Goal: Task Accomplishment & Management: Manage account settings

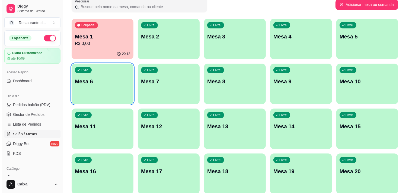
scroll to position [48, 0]
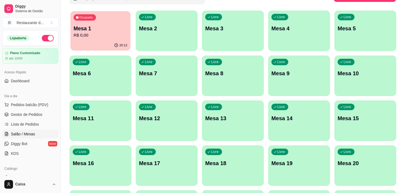
click at [90, 37] on p "R$ 0,00" at bounding box center [101, 35] width 54 height 6
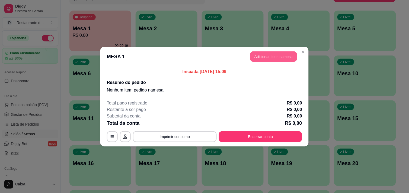
click at [268, 56] on button "Adicionar itens na mesa" at bounding box center [273, 56] width 47 height 11
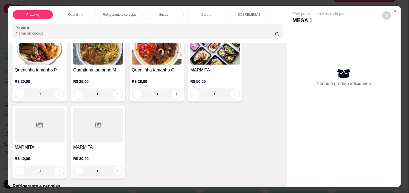
scroll to position [132, 0]
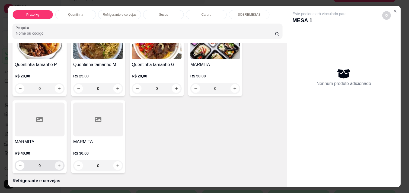
click at [58, 164] on icon "increase-product-quantity" at bounding box center [59, 166] width 4 height 4
type input "1"
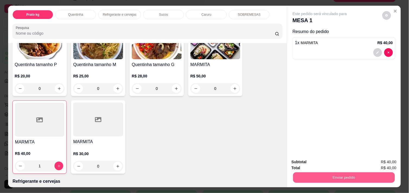
click at [327, 174] on button "Enviar pedido" at bounding box center [344, 178] width 102 height 11
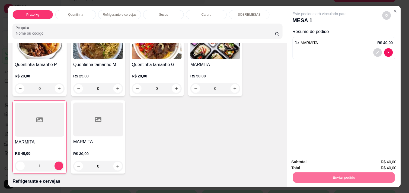
click at [319, 161] on button "Não registrar e enviar pedido" at bounding box center [326, 162] width 55 height 10
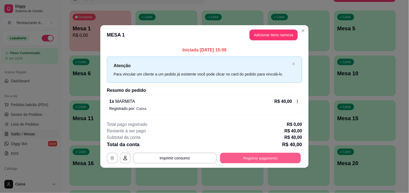
click at [254, 162] on button "Registrar pagamento" at bounding box center [260, 158] width 81 height 11
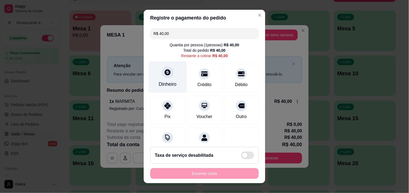
click at [165, 71] on icon at bounding box center [168, 72] width 6 height 6
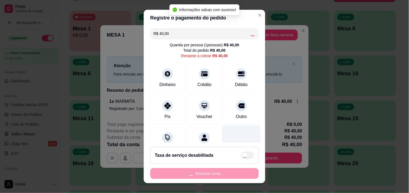
type input "R$ 0,00"
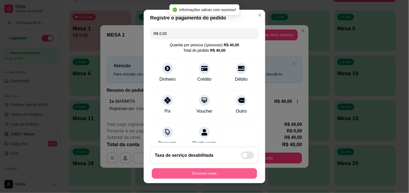
click at [211, 174] on button "Encerrar conta" at bounding box center [204, 174] width 105 height 11
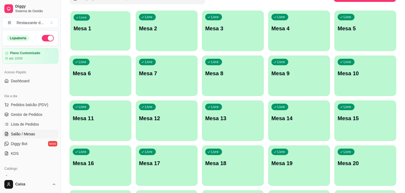
click at [117, 29] on p "Mesa 1" at bounding box center [101, 28] width 54 height 7
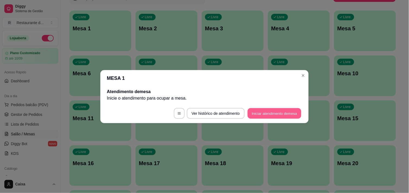
click at [278, 112] on button "Iniciar atendimento de mesa" at bounding box center [275, 113] width 54 height 11
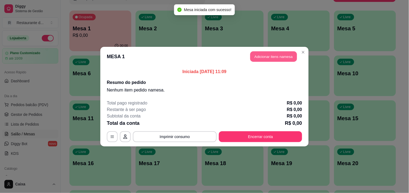
click at [277, 54] on button "Adicionar itens na mesa" at bounding box center [273, 56] width 47 height 11
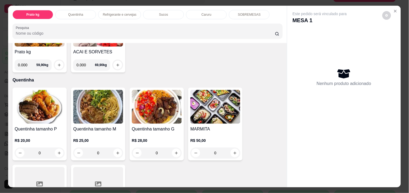
scroll to position [84, 0]
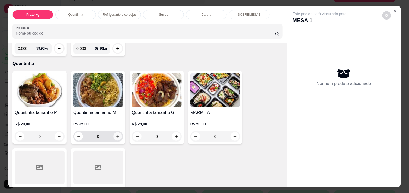
click at [116, 136] on icon "increase-product-quantity" at bounding box center [118, 137] width 4 height 4
type input "1"
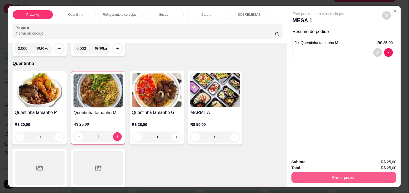
click at [324, 173] on button "Enviar pedido" at bounding box center [344, 178] width 105 height 11
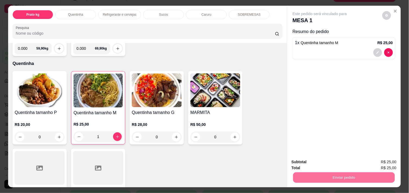
click at [321, 162] on button "Não registrar e enviar pedido" at bounding box center [326, 162] width 55 height 10
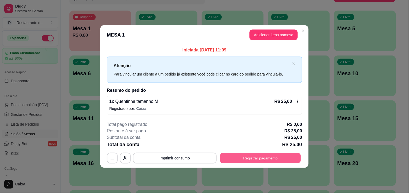
click at [269, 158] on button "Registrar pagamento" at bounding box center [260, 158] width 81 height 11
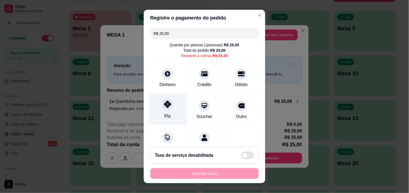
click at [166, 112] on div "Pix" at bounding box center [168, 109] width 38 height 32
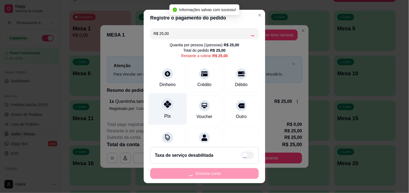
type input "R$ 0,00"
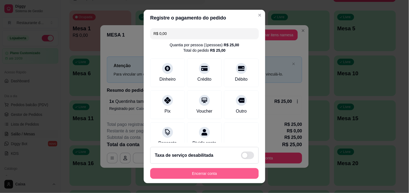
click at [211, 173] on button "Encerrar conta" at bounding box center [204, 173] width 109 height 11
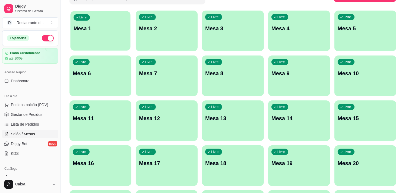
click at [104, 30] on p "Mesa 1" at bounding box center [101, 28] width 54 height 7
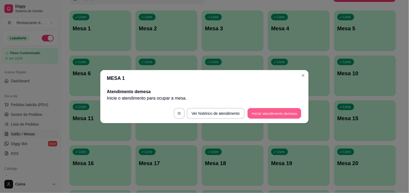
click at [258, 114] on button "Iniciar atendimento de mesa" at bounding box center [275, 113] width 54 height 11
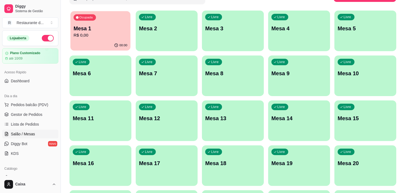
click at [115, 36] on p "R$ 0,00" at bounding box center [101, 35] width 54 height 6
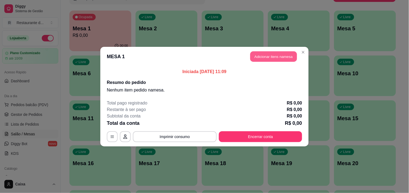
click at [282, 53] on button "Adicionar itens na mesa" at bounding box center [273, 56] width 47 height 11
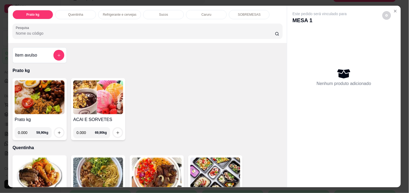
click at [26, 129] on input "0.000" at bounding box center [27, 133] width 18 height 11
type input "0.592"
click at [58, 132] on icon "increase-product-quantity" at bounding box center [59, 133] width 3 height 3
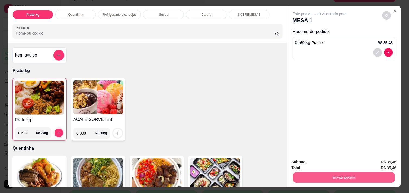
click at [310, 175] on button "Enviar pedido" at bounding box center [344, 178] width 102 height 11
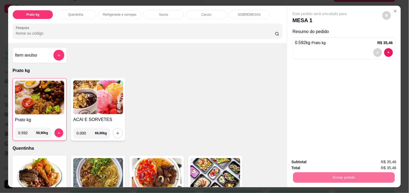
click at [315, 163] on button "Não registrar e enviar pedido" at bounding box center [326, 162] width 55 height 10
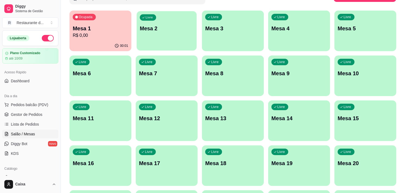
click at [152, 43] on div "Livre Mesa 2" at bounding box center [166, 27] width 60 height 33
click at [156, 28] on p "Mesa 2" at bounding box center [167, 28] width 54 height 7
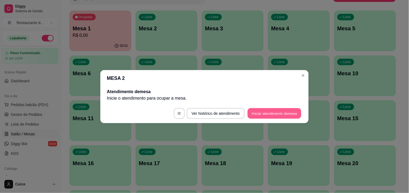
click at [254, 109] on button "Iniciar atendimento de mesa" at bounding box center [275, 113] width 54 height 11
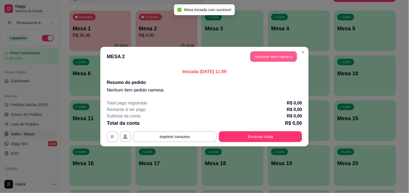
click at [268, 59] on button "Adicionar itens na mesa" at bounding box center [273, 56] width 47 height 11
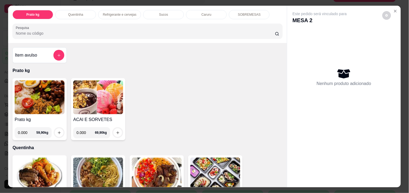
click at [86, 130] on input "0.000" at bounding box center [86, 133] width 18 height 11
type input "0.196"
click at [116, 131] on icon "increase-product-quantity" at bounding box center [118, 133] width 4 height 4
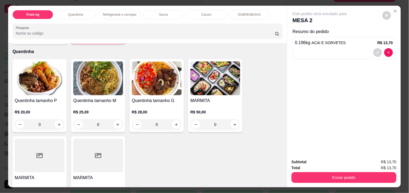
scroll to position [120, 0]
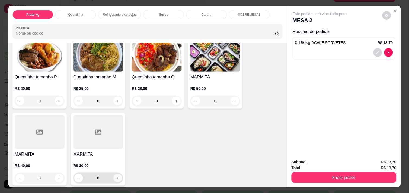
click at [116, 177] on icon "increase-product-quantity" at bounding box center [118, 179] width 4 height 4
type input "1"
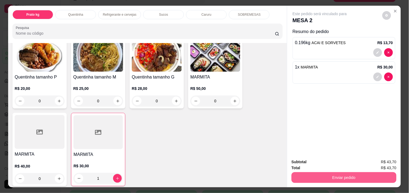
click at [343, 176] on button "Enviar pedido" at bounding box center [344, 178] width 105 height 11
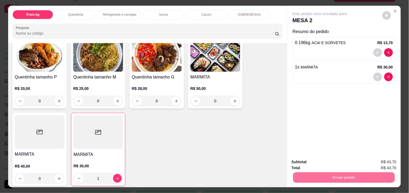
click at [331, 160] on button "Não registrar e enviar pedido" at bounding box center [326, 162] width 55 height 10
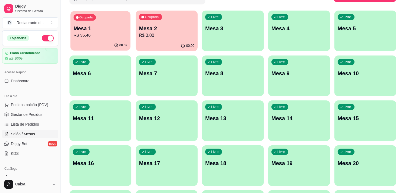
click at [77, 26] on p "Mesa 1" at bounding box center [101, 28] width 54 height 7
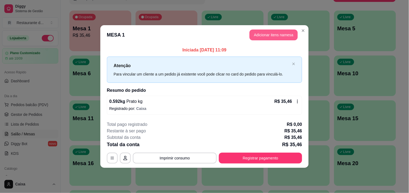
click at [281, 37] on button "Adicionar itens na mesa" at bounding box center [274, 35] width 48 height 11
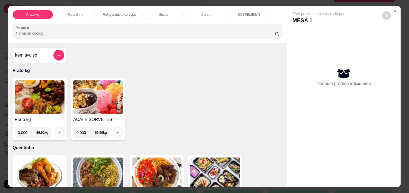
click at [27, 129] on input "0.000" at bounding box center [27, 133] width 18 height 11
type input "0.402"
click at [57, 131] on icon "increase-product-quantity" at bounding box center [59, 133] width 4 height 4
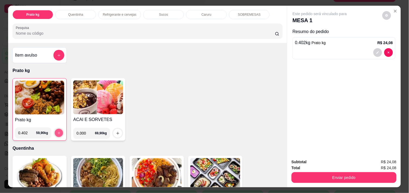
click at [58, 132] on icon "increase-product-quantity" at bounding box center [59, 133] width 3 height 3
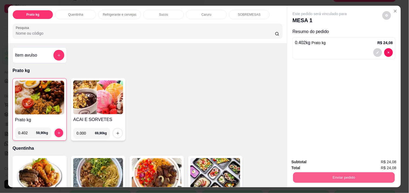
click at [340, 174] on button "Enviar pedido" at bounding box center [344, 178] width 102 height 11
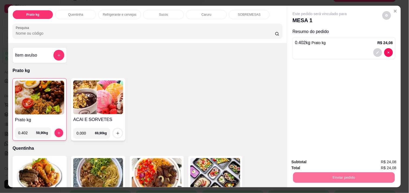
click at [330, 161] on button "Não registrar e enviar pedido" at bounding box center [326, 162] width 56 height 10
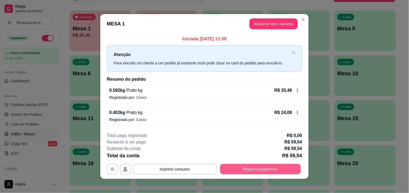
click at [251, 171] on button "Registrar pagamento" at bounding box center [260, 169] width 81 height 11
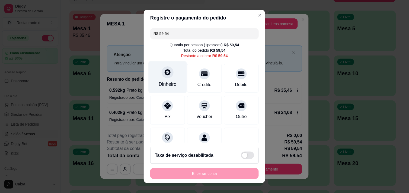
click at [166, 82] on div "Dinheiro" at bounding box center [168, 84] width 18 height 7
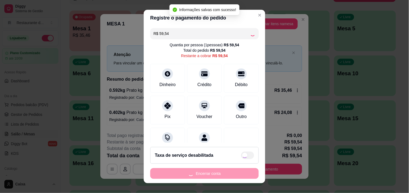
type input "R$ 0,00"
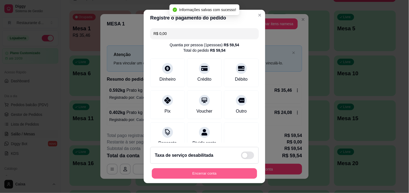
click at [212, 178] on button "Encerrar conta" at bounding box center [204, 174] width 105 height 11
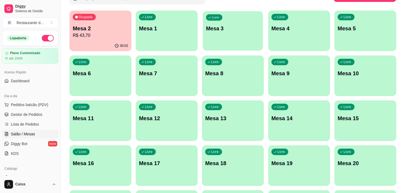
click at [216, 37] on div "Livre Mesa 3" at bounding box center [233, 27] width 60 height 33
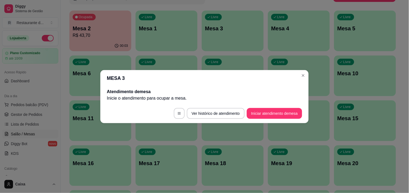
click at [269, 89] on h2 "Atendimento de mesa" at bounding box center [204, 92] width 195 height 7
click at [275, 116] on button "Iniciar atendimento de mesa" at bounding box center [275, 113] width 54 height 11
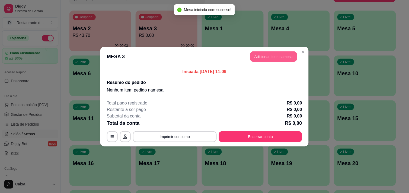
click at [263, 53] on button "Adicionar itens na mesa" at bounding box center [273, 56] width 47 height 11
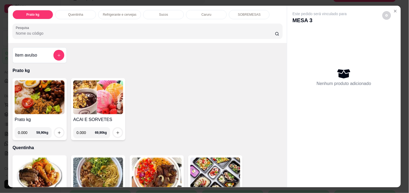
click at [26, 131] on input "0.000" at bounding box center [27, 133] width 18 height 11
type input "0.472"
click at [57, 131] on icon "increase-product-quantity" at bounding box center [59, 133] width 4 height 4
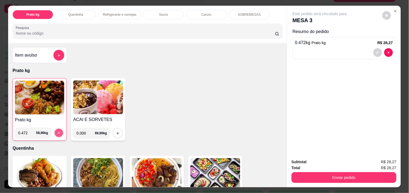
click at [57, 131] on icon "increase-product-quantity" at bounding box center [59, 133] width 4 height 4
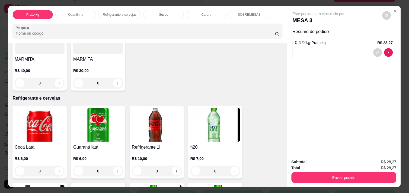
scroll to position [217, 0]
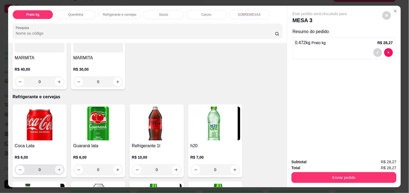
click at [59, 168] on button "increase-product-quantity" at bounding box center [59, 170] width 8 height 8
type input "1"
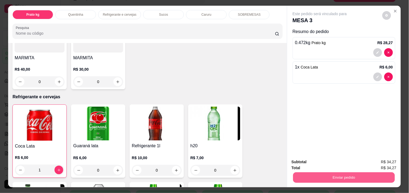
click at [316, 173] on button "Enviar pedido" at bounding box center [344, 178] width 102 height 11
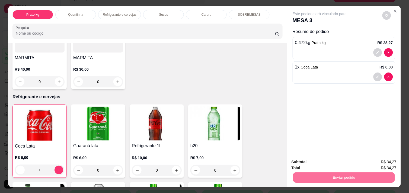
click at [316, 164] on button "Não registrar e enviar pedido" at bounding box center [326, 162] width 55 height 10
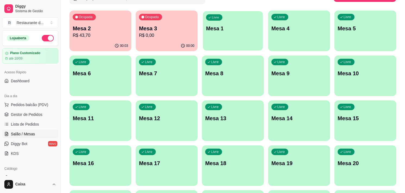
click at [240, 36] on div "Livre Mesa 1" at bounding box center [233, 27] width 60 height 33
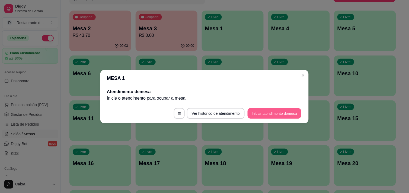
click at [274, 115] on button "Iniciar atendimento de mesa" at bounding box center [275, 113] width 54 height 11
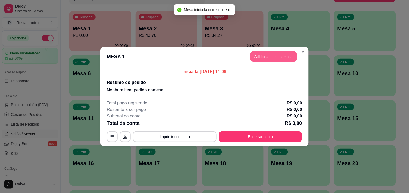
click at [267, 56] on button "Adicionar itens na mesa" at bounding box center [273, 56] width 47 height 11
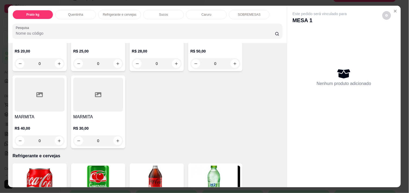
scroll to position [157, 0]
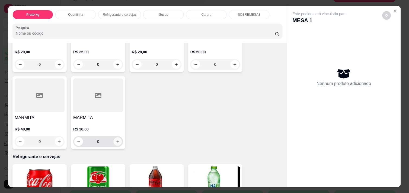
click at [116, 140] on icon "increase-product-quantity" at bounding box center [118, 142] width 4 height 4
type input "1"
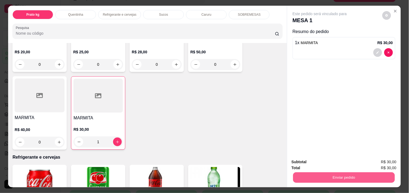
click at [351, 177] on button "Enviar pedido" at bounding box center [344, 178] width 102 height 11
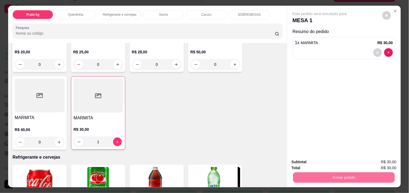
click at [336, 162] on button "Não registrar e enviar pedido" at bounding box center [326, 162] width 55 height 10
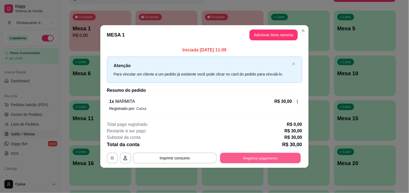
click at [265, 160] on button "Registrar pagamento" at bounding box center [260, 158] width 81 height 11
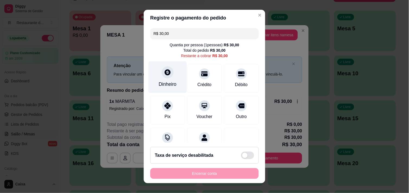
click at [154, 72] on div "Dinheiro" at bounding box center [168, 77] width 38 height 32
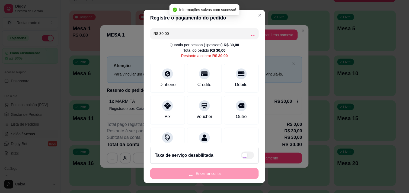
type input "R$ 0,00"
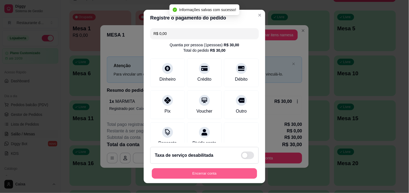
click at [215, 173] on button "Encerrar conta" at bounding box center [204, 174] width 105 height 11
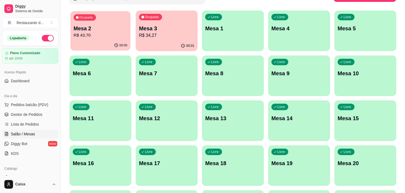
click at [104, 40] on div "Ocupada Mesa 2 R$ 43,70" at bounding box center [100, 25] width 60 height 29
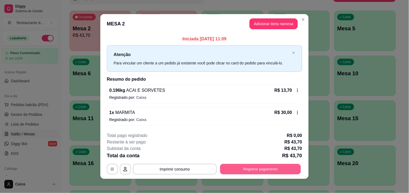
click at [269, 168] on button "Registrar pagamento" at bounding box center [260, 169] width 81 height 11
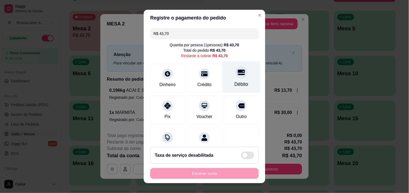
click at [238, 75] on icon at bounding box center [241, 72] width 7 height 7
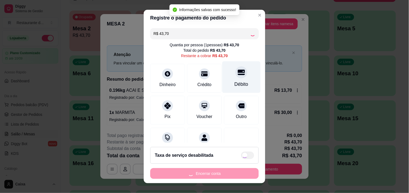
type input "R$ 0,00"
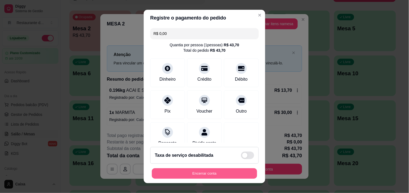
click at [233, 173] on button "Encerrar conta" at bounding box center [204, 174] width 105 height 11
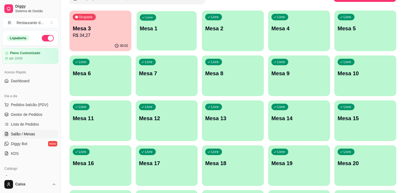
click at [162, 29] on p "Mesa 1" at bounding box center [167, 28] width 54 height 7
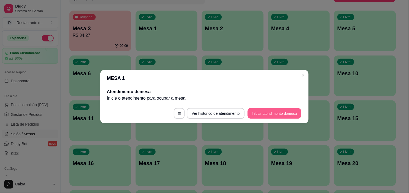
click at [257, 113] on button "Iniciar atendimento de mesa" at bounding box center [275, 113] width 54 height 11
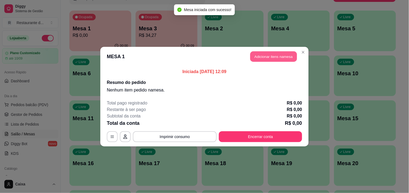
click at [257, 61] on button "Adicionar itens na mesa" at bounding box center [273, 56] width 47 height 11
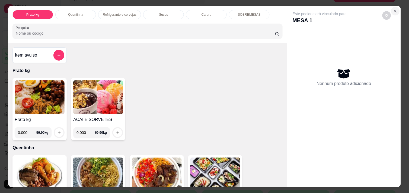
click at [394, 7] on button "Close" at bounding box center [395, 11] width 9 height 9
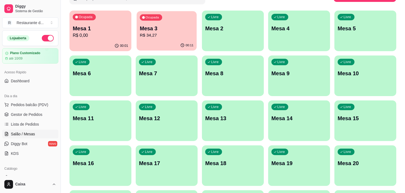
click at [151, 40] on div "Ocupada Mesa 3 R$ 34,27" at bounding box center [166, 25] width 60 height 29
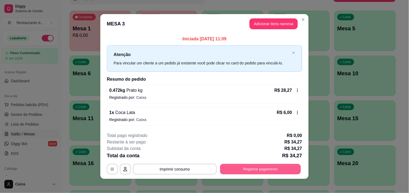
click at [257, 172] on button "Registrar pagamento" at bounding box center [260, 169] width 81 height 11
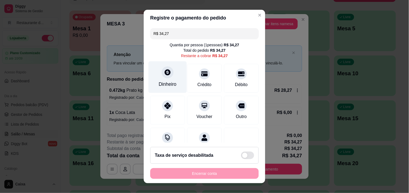
click at [160, 79] on div "Dinheiro" at bounding box center [168, 77] width 38 height 32
type input "R$ 0,00"
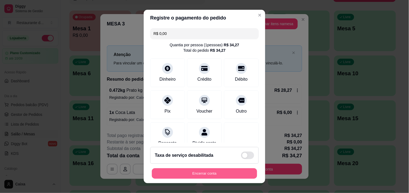
click at [229, 174] on button "Encerrar conta" at bounding box center [204, 174] width 105 height 11
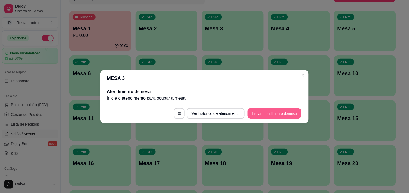
click at [273, 116] on button "Iniciar atendimento de mesa" at bounding box center [275, 113] width 54 height 11
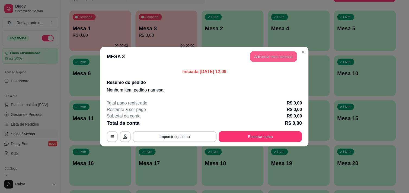
click at [269, 55] on button "Adicionar itens na mesa" at bounding box center [273, 56] width 47 height 11
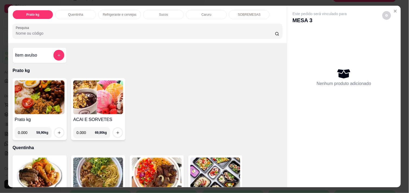
click at [26, 129] on input "0.000" at bounding box center [27, 133] width 18 height 11
type input "0.344"
click at [57, 131] on icon "increase-product-quantity" at bounding box center [59, 133] width 4 height 4
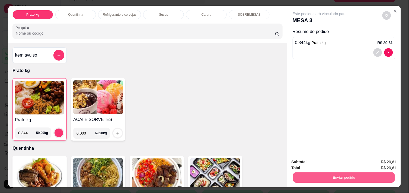
click at [336, 173] on button "Enviar pedido" at bounding box center [344, 178] width 102 height 11
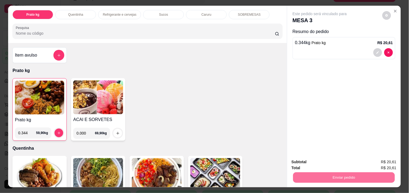
click at [328, 161] on button "Não registrar e enviar pedido" at bounding box center [326, 162] width 55 height 10
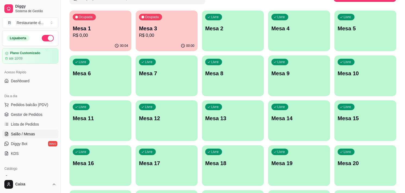
click at [397, 138] on div "Todos Mesas Comandas Pesquisar Adicionar mesa ou comanda Ocupada Mesa 1 R$ 0,00…" at bounding box center [233, 173] width 344 height 400
click at [119, 41] on div "00:04" at bounding box center [100, 45] width 60 height 10
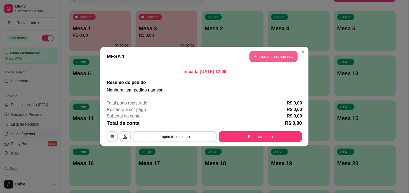
click at [267, 51] on button "Adicionar itens na mesa" at bounding box center [274, 56] width 48 height 11
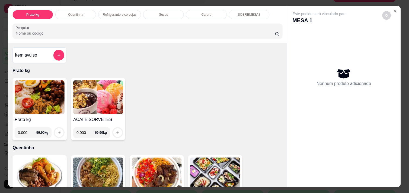
click at [267, 51] on div "Item avulso Prato kg Prato kg 0.000 59,90 kg ACAI E SORVETES 0.000 69,90 kg Que…" at bounding box center [147, 115] width 279 height 144
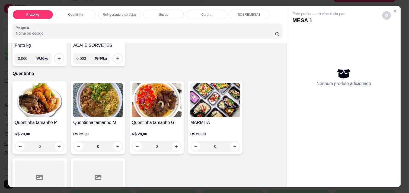
scroll to position [84, 0]
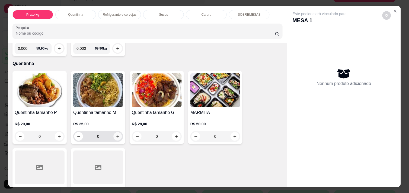
click at [117, 135] on icon "increase-product-quantity" at bounding box center [118, 137] width 4 height 4
type input "1"
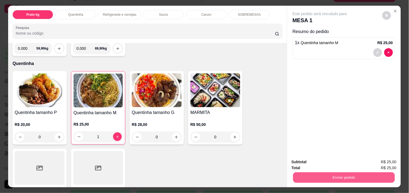
click at [335, 177] on button "Enviar pedido" at bounding box center [344, 178] width 102 height 11
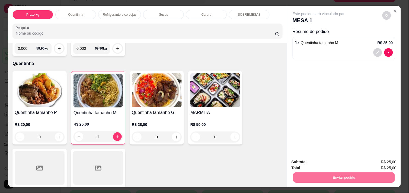
click at [324, 163] on button "Não registrar e enviar pedido" at bounding box center [326, 162] width 55 height 10
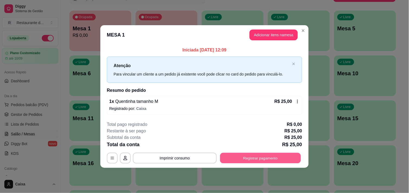
click at [270, 159] on button "Registrar pagamento" at bounding box center [260, 158] width 81 height 11
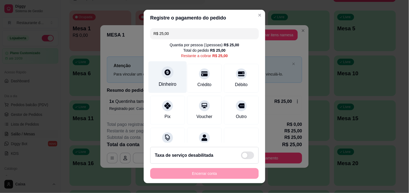
click at [164, 75] on icon at bounding box center [167, 72] width 7 height 7
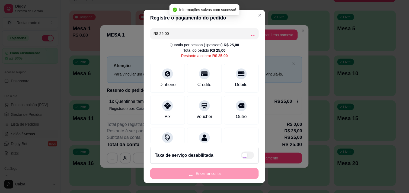
type input "R$ 0,00"
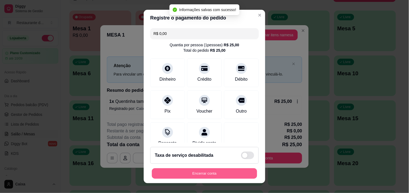
click at [223, 174] on button "Encerrar conta" at bounding box center [204, 174] width 105 height 11
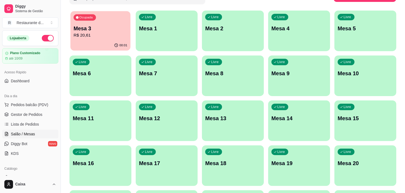
click at [114, 31] on div "Mesa 3 R$ 20,61" at bounding box center [101, 32] width 54 height 14
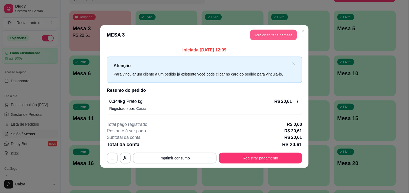
click at [271, 34] on button "Adicionar itens na mesa" at bounding box center [273, 35] width 47 height 11
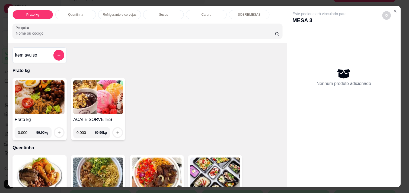
click at [27, 130] on input "0.000" at bounding box center [27, 133] width 18 height 11
type input "0.448"
click at [57, 131] on icon "increase-product-quantity" at bounding box center [59, 133] width 4 height 4
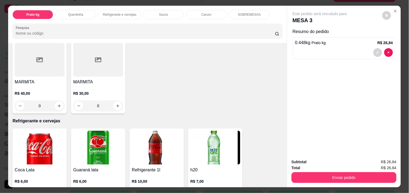
scroll to position [205, 0]
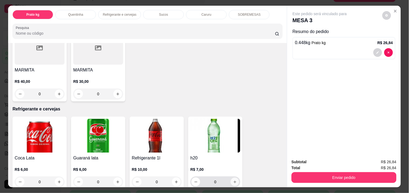
click at [235, 180] on button "increase-product-quantity" at bounding box center [235, 182] width 8 height 8
type input "1"
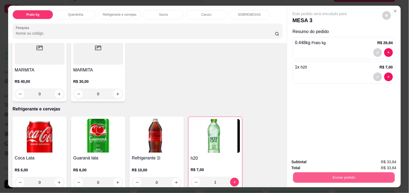
click at [333, 177] on button "Enviar pedido" at bounding box center [344, 178] width 102 height 11
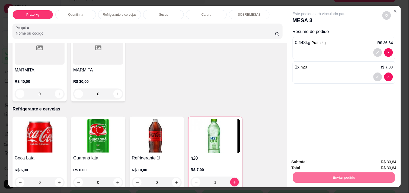
click at [321, 165] on button "Não registrar e enviar pedido" at bounding box center [326, 162] width 55 height 10
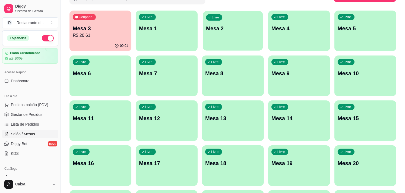
click at [236, 46] on div "button" at bounding box center [233, 47] width 60 height 6
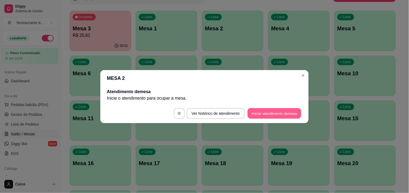
click at [269, 116] on button "Iniciar atendimento de mesa" at bounding box center [275, 113] width 54 height 11
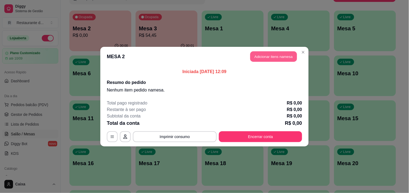
click at [259, 55] on button "Adicionar itens na mesa" at bounding box center [273, 56] width 47 height 11
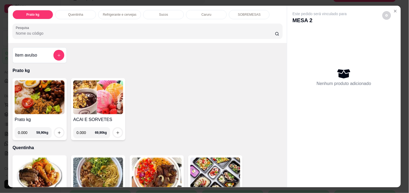
click at [25, 131] on input "0.000" at bounding box center [27, 133] width 18 height 11
type input "0.582"
click at [57, 131] on icon "increase-product-quantity" at bounding box center [59, 133] width 4 height 4
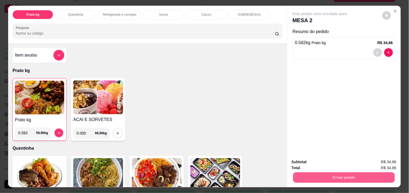
click at [345, 173] on button "Enviar pedido" at bounding box center [344, 178] width 102 height 11
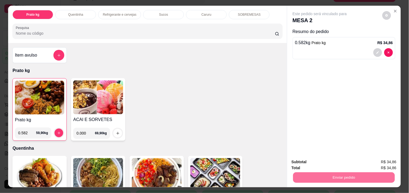
click at [335, 159] on button "Não registrar e enviar pedido" at bounding box center [326, 162] width 55 height 10
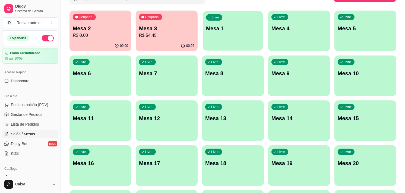
click at [235, 25] on p "Mesa 1" at bounding box center [233, 28] width 54 height 7
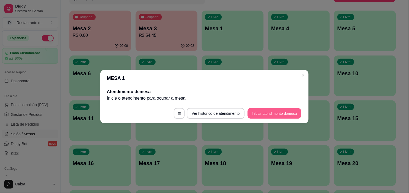
click at [261, 111] on button "Iniciar atendimento de mesa" at bounding box center [275, 113] width 54 height 11
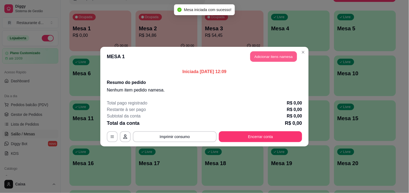
click at [262, 57] on button "Adicionar itens na mesa" at bounding box center [273, 56] width 47 height 11
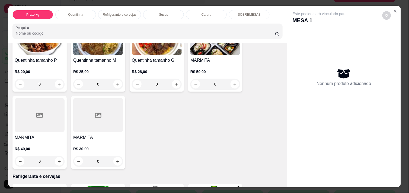
scroll to position [157, 0]
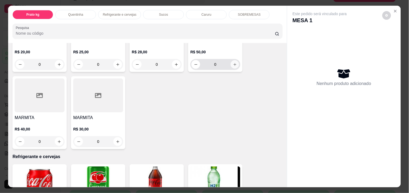
click at [235, 63] on button "increase-product-quantity" at bounding box center [235, 65] width 8 height 8
type input "1"
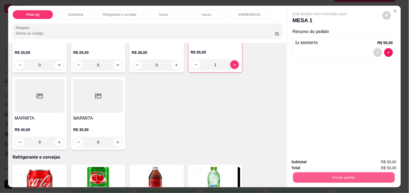
click at [340, 178] on button "Enviar pedido" at bounding box center [344, 178] width 102 height 11
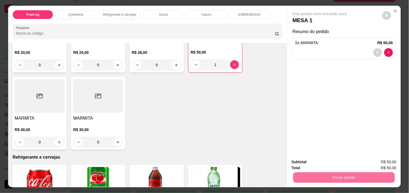
click at [332, 161] on button "Não registrar e enviar pedido" at bounding box center [326, 162] width 55 height 10
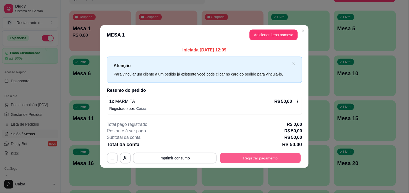
click at [275, 158] on button "Registrar pagamento" at bounding box center [260, 158] width 81 height 11
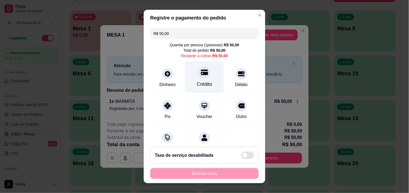
click at [205, 79] on div "Crédito" at bounding box center [205, 77] width 38 height 32
type input "R$ 0,00"
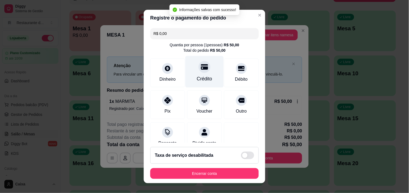
click at [199, 74] on div "Crédito" at bounding box center [205, 72] width 38 height 32
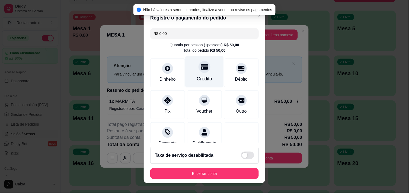
click at [199, 74] on div "Crédito" at bounding box center [205, 72] width 38 height 32
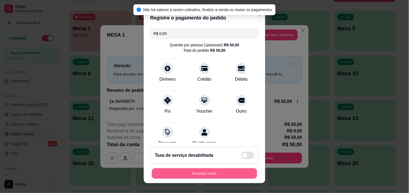
click at [200, 176] on button "Encerrar conta" at bounding box center [204, 174] width 105 height 11
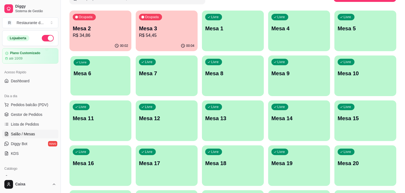
click at [88, 78] on div "Livre Mesa 6" at bounding box center [100, 72] width 60 height 33
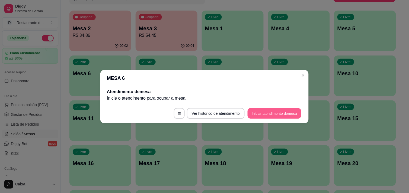
click at [254, 113] on button "Iniciar atendimento de mesa" at bounding box center [275, 113] width 54 height 11
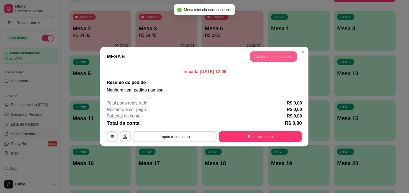
click at [275, 56] on button "Adicionar itens na mesa" at bounding box center [273, 56] width 47 height 11
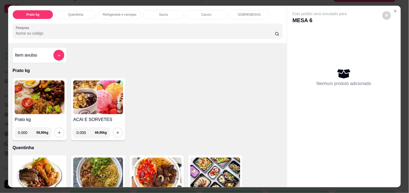
click at [24, 132] on input "0.000" at bounding box center [27, 133] width 18 height 11
type input "0.376"
click at [58, 131] on icon "increase-product-quantity" at bounding box center [59, 133] width 4 height 4
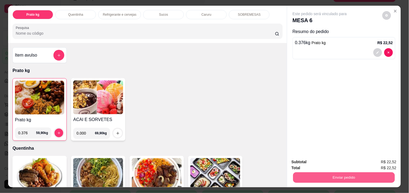
click at [328, 173] on button "Enviar pedido" at bounding box center [344, 178] width 102 height 11
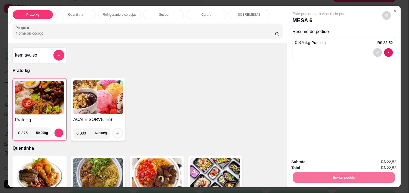
click at [327, 164] on button "Não registrar e enviar pedido" at bounding box center [326, 162] width 55 height 10
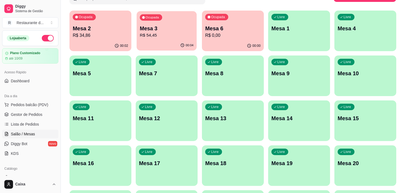
click at [176, 39] on div "Ocupada Mesa 3 R$ 54,45" at bounding box center [166, 25] width 60 height 29
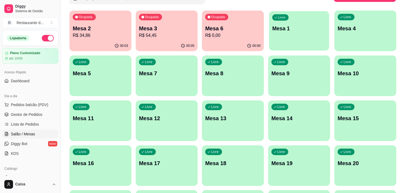
click at [306, 32] on div "Livre Mesa 1" at bounding box center [299, 27] width 60 height 33
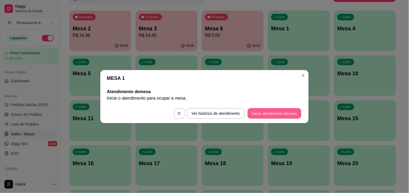
click at [280, 115] on button "Iniciar atendimento de mesa" at bounding box center [275, 113] width 54 height 11
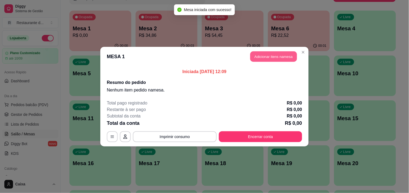
click at [264, 54] on button "Adicionar itens na mesa" at bounding box center [273, 56] width 47 height 11
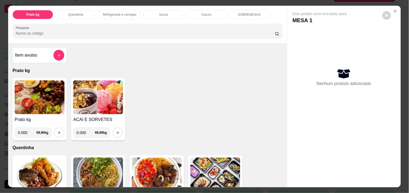
click at [74, 124] on div "0.000 69,90 kg" at bounding box center [98, 130] width 50 height 15
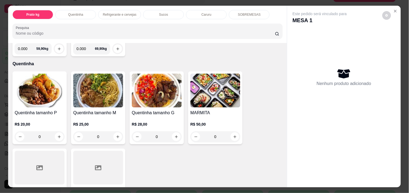
scroll to position [84, 0]
click at [116, 136] on button "increase-product-quantity" at bounding box center [118, 137] width 8 height 8
type input "1"
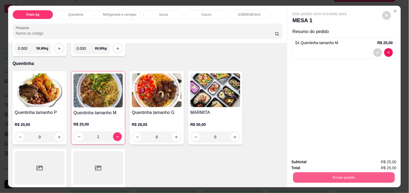
click at [318, 173] on button "Enviar pedido" at bounding box center [344, 178] width 102 height 11
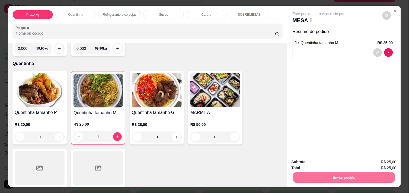
click at [314, 160] on button "Não registrar e enviar pedido" at bounding box center [326, 162] width 55 height 10
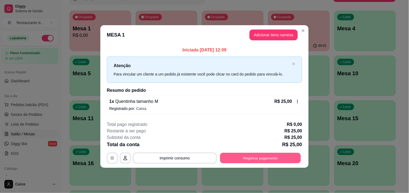
click at [252, 155] on button "Registrar pagamento" at bounding box center [260, 158] width 81 height 11
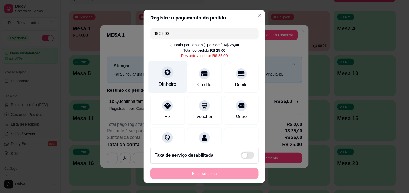
click at [165, 79] on div "Dinheiro" at bounding box center [168, 77] width 38 height 32
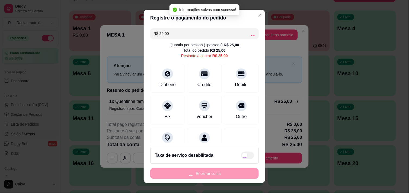
type input "R$ 0,00"
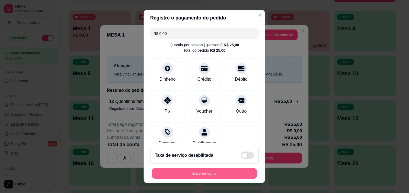
click at [230, 176] on button "Encerrar conta" at bounding box center [204, 174] width 105 height 11
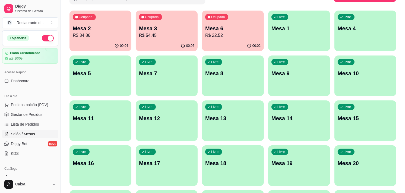
click at [294, 46] on div "button" at bounding box center [299, 48] width 62 height 7
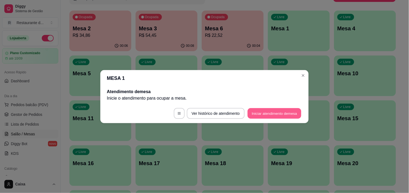
click at [280, 113] on button "Iniciar atendimento de mesa" at bounding box center [275, 113] width 54 height 11
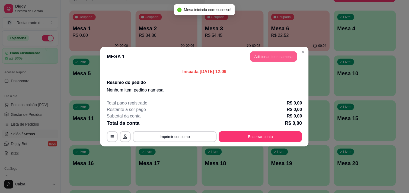
click at [270, 60] on button "Adicionar itens na mesa" at bounding box center [273, 56] width 47 height 11
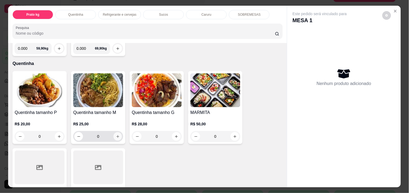
click at [116, 135] on icon "increase-product-quantity" at bounding box center [117, 136] width 3 height 3
type input "1"
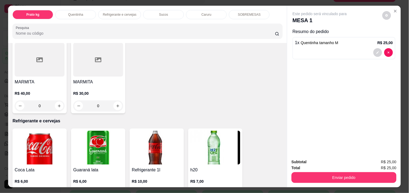
scroll to position [205, 0]
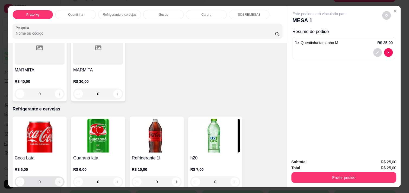
click at [55, 180] on button "increase-product-quantity" at bounding box center [59, 182] width 8 height 8
type input "1"
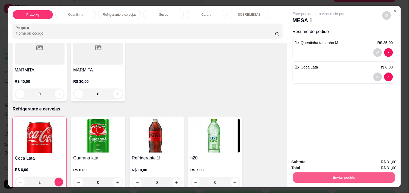
click at [318, 174] on button "Enviar pedido" at bounding box center [344, 178] width 102 height 11
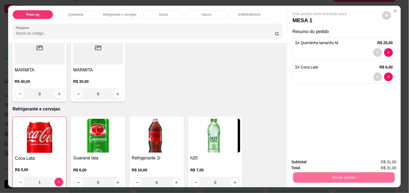
click at [316, 163] on button "Não registrar e enviar pedido" at bounding box center [326, 162] width 55 height 10
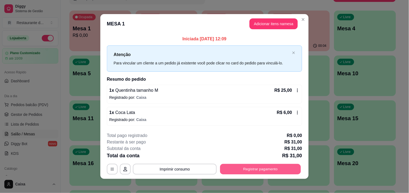
click at [258, 170] on button "Registrar pagamento" at bounding box center [260, 169] width 81 height 11
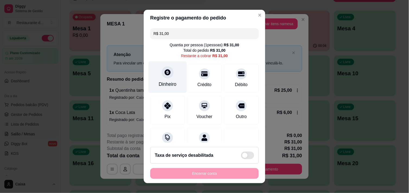
click at [157, 79] on div "Dinheiro" at bounding box center [168, 77] width 38 height 32
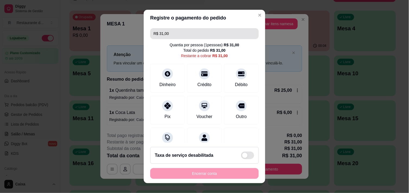
click at [176, 35] on input "R$ 31,00" at bounding box center [205, 33] width 102 height 11
type input "R$ 20,00"
click at [174, 36] on input "R$ 20,00" at bounding box center [205, 33] width 102 height 11
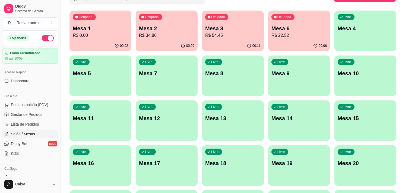
click at [399, 65] on div "Todos Mesas Comandas Pesquisar Adicionar mesa ou comanda Ocupada Mesa 1 R$ 0,00…" at bounding box center [233, 173] width 344 height 400
click at [350, 31] on p "Mesa 4" at bounding box center [365, 28] width 54 height 7
click at [361, 34] on div "Livre Mesa 4" at bounding box center [365, 27] width 60 height 33
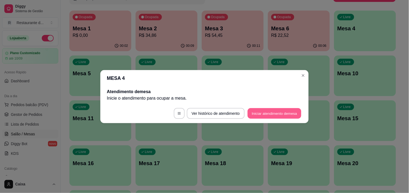
click at [282, 111] on button "Iniciar atendimento de mesa" at bounding box center [275, 113] width 54 height 11
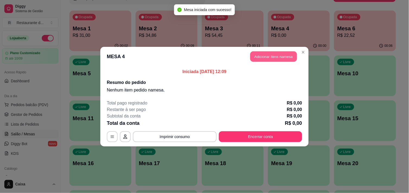
click at [277, 57] on button "Adicionar itens na mesa" at bounding box center [273, 56] width 47 height 11
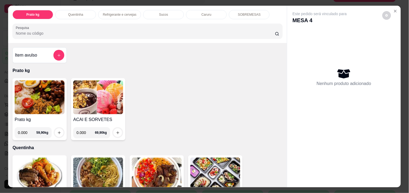
click at [24, 131] on input "0.000" at bounding box center [27, 133] width 18 height 11
type input "0.340"
click at [55, 132] on button "increase-product-quantity" at bounding box center [59, 133] width 8 height 8
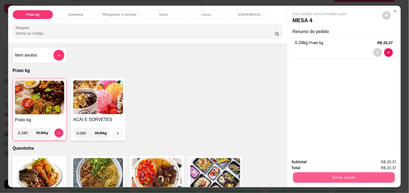
click at [311, 173] on button "Enviar pedido" at bounding box center [344, 178] width 102 height 11
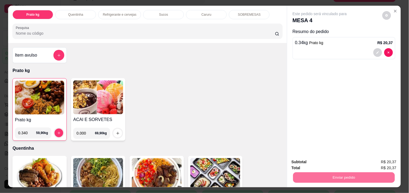
click at [310, 164] on button "Não registrar e enviar pedido" at bounding box center [326, 162] width 55 height 10
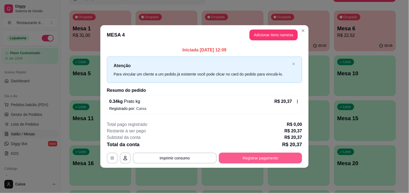
click at [279, 160] on button "Registrar pagamento" at bounding box center [260, 158] width 83 height 11
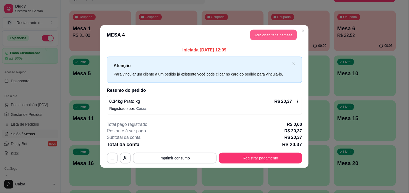
click at [281, 38] on button "Adicionar itens na mesa" at bounding box center [273, 35] width 47 height 11
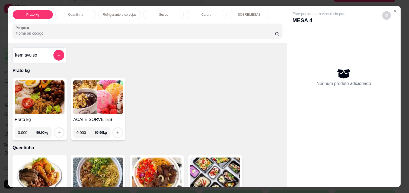
click at [28, 133] on input "0.000" at bounding box center [27, 133] width 18 height 11
type input "0.478"
click at [58, 131] on icon "increase-product-quantity" at bounding box center [59, 133] width 4 height 4
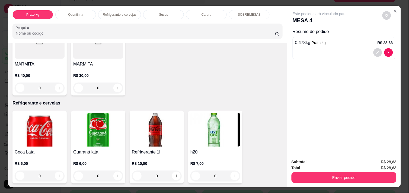
scroll to position [229, 0]
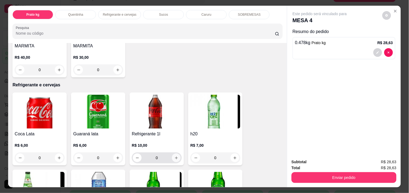
click at [174, 156] on icon "increase-product-quantity" at bounding box center [176, 158] width 4 height 4
type input "1"
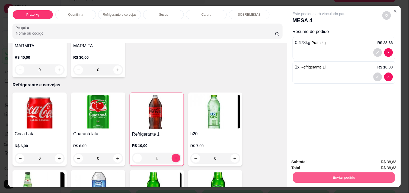
click at [348, 173] on button "Enviar pedido" at bounding box center [344, 178] width 102 height 11
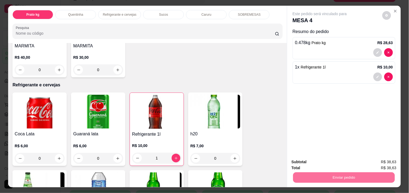
click at [329, 164] on button "Não registrar e enviar pedido" at bounding box center [326, 162] width 55 height 10
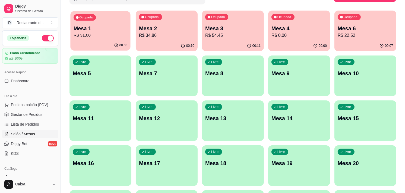
click at [80, 36] on p "R$ 31,00" at bounding box center [101, 35] width 54 height 6
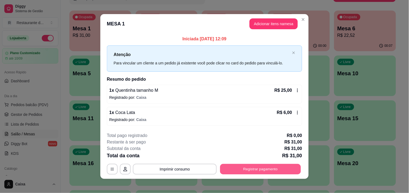
click at [261, 167] on button "Registrar pagamento" at bounding box center [260, 169] width 81 height 11
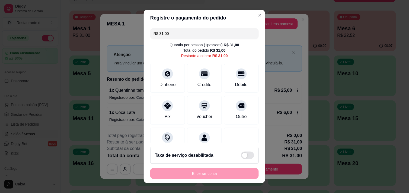
click at [173, 37] on input "R$ 31,00" at bounding box center [205, 33] width 102 height 11
click at [165, 68] on div at bounding box center [168, 72] width 12 height 12
click at [198, 80] on div "Crédito" at bounding box center [205, 77] width 38 height 32
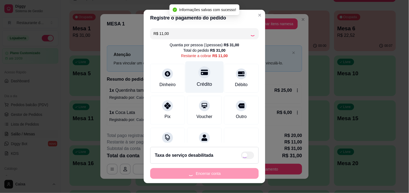
type input "R$ 0,00"
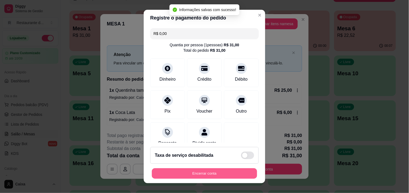
click at [204, 171] on button "Encerrar conta" at bounding box center [204, 174] width 105 height 11
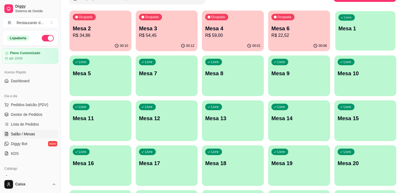
click at [356, 37] on div "Livre Mesa 1" at bounding box center [365, 27] width 60 height 33
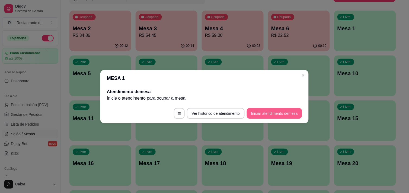
click at [283, 113] on button "Iniciar atendimento de mesa" at bounding box center [274, 113] width 55 height 11
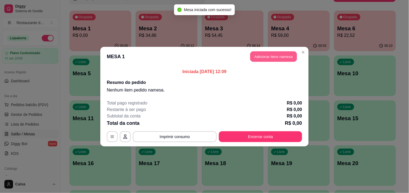
click at [266, 52] on button "Adicionar itens na mesa" at bounding box center [273, 56] width 47 height 11
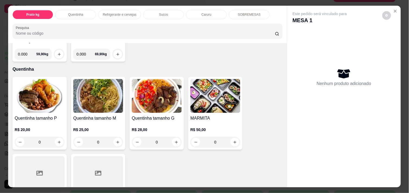
scroll to position [84, 0]
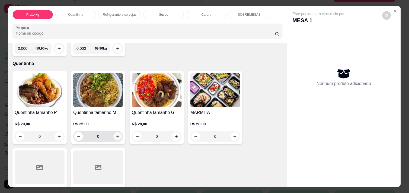
click at [116, 135] on icon "increase-product-quantity" at bounding box center [118, 137] width 4 height 4
type input "1"
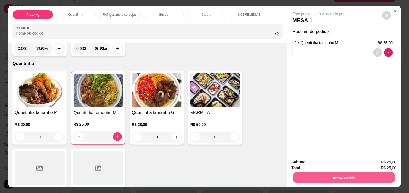
click at [342, 174] on button "Enviar pedido" at bounding box center [344, 178] width 102 height 11
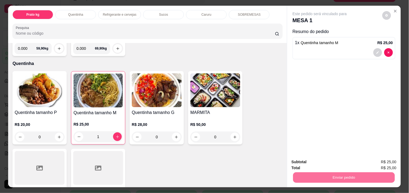
click at [335, 162] on button "Não registrar e enviar pedido" at bounding box center [326, 162] width 55 height 10
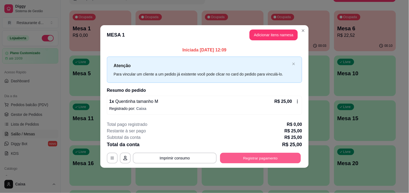
click at [274, 157] on button "Registrar pagamento" at bounding box center [260, 158] width 81 height 11
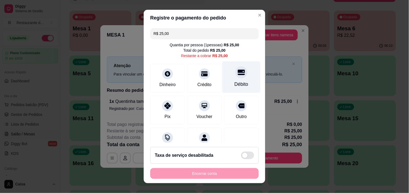
click at [238, 75] on icon at bounding box center [241, 72] width 7 height 5
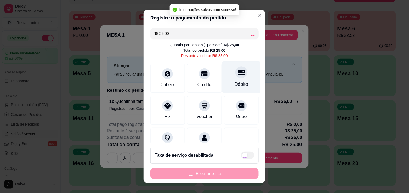
type input "R$ 0,00"
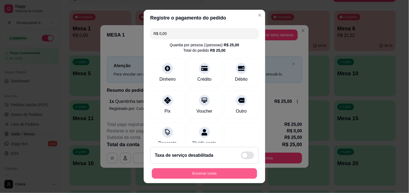
click at [200, 170] on button "Encerrar conta" at bounding box center [204, 174] width 105 height 11
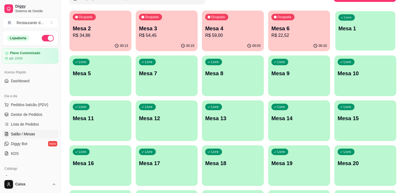
click at [355, 31] on p "Mesa 1" at bounding box center [365, 28] width 54 height 7
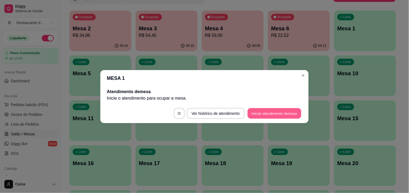
click at [277, 110] on button "Iniciar atendimento de mesa" at bounding box center [275, 113] width 54 height 11
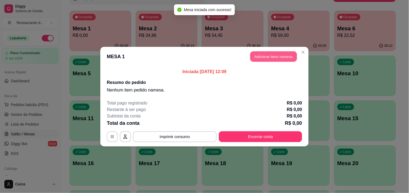
click at [269, 56] on button "Adicionar itens na mesa" at bounding box center [273, 56] width 47 height 11
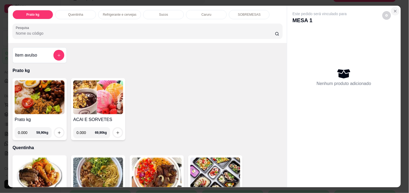
click at [393, 9] on icon "Close" at bounding box center [395, 11] width 4 height 4
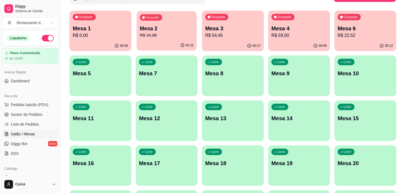
click at [155, 37] on p "R$ 34,86" at bounding box center [167, 35] width 54 height 6
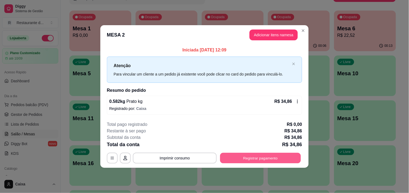
click at [270, 158] on button "Registrar pagamento" at bounding box center [260, 158] width 81 height 11
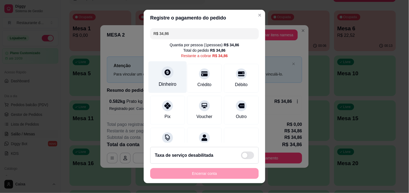
click at [170, 74] on div at bounding box center [168, 72] width 12 height 12
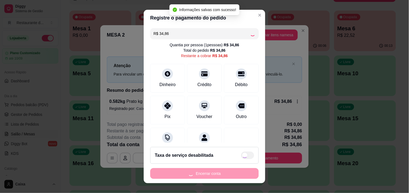
type input "R$ 0,00"
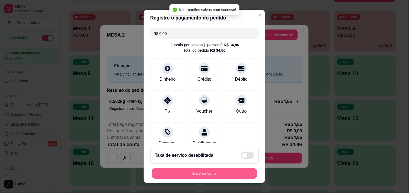
click at [224, 170] on button "Encerrar conta" at bounding box center [204, 174] width 105 height 11
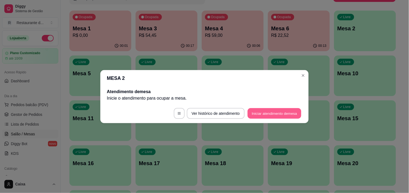
click at [272, 117] on button "Iniciar atendimento de mesa" at bounding box center [275, 113] width 54 height 11
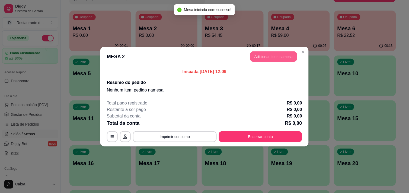
click at [280, 55] on button "Adicionar itens na mesa" at bounding box center [273, 56] width 47 height 11
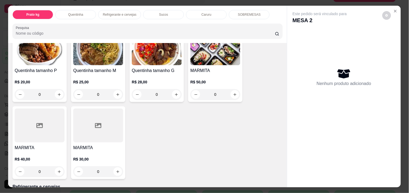
scroll to position [132, 0]
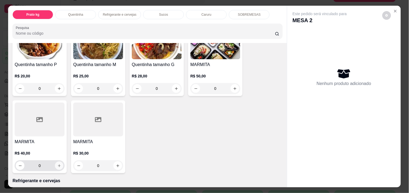
click at [57, 164] on icon "increase-product-quantity" at bounding box center [59, 166] width 4 height 4
type input "1"
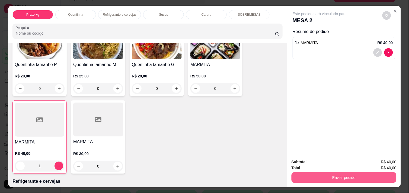
click at [314, 173] on button "Enviar pedido" at bounding box center [344, 178] width 105 height 11
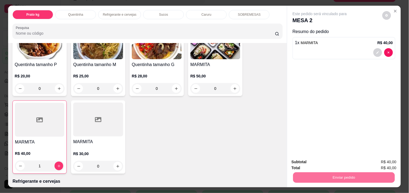
click at [311, 161] on button "Não registrar e enviar pedido" at bounding box center [326, 162] width 55 height 10
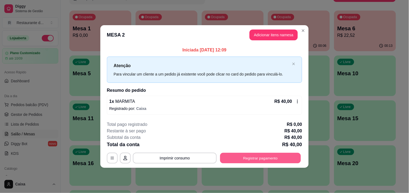
click at [251, 155] on button "Registrar pagamento" at bounding box center [260, 158] width 81 height 11
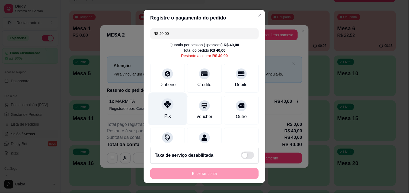
click at [164, 104] on icon at bounding box center [167, 104] width 7 height 7
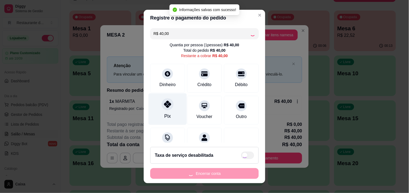
type input "R$ 0,00"
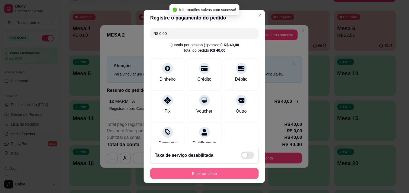
click at [199, 170] on button "Encerrar conta" at bounding box center [204, 173] width 109 height 11
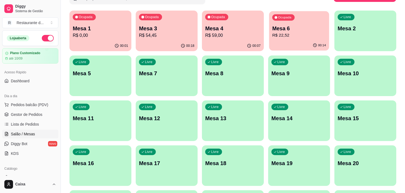
click at [312, 44] on div "00:14" at bounding box center [299, 45] width 60 height 10
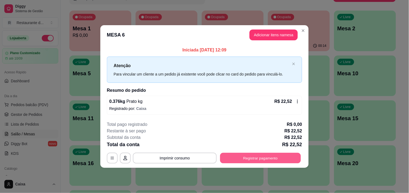
click at [266, 159] on button "Registrar pagamento" at bounding box center [260, 158] width 81 height 11
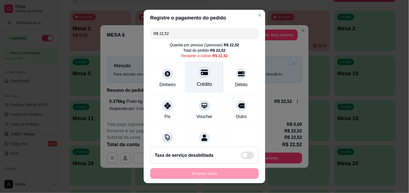
click at [202, 79] on div "Crédito" at bounding box center [205, 77] width 38 height 32
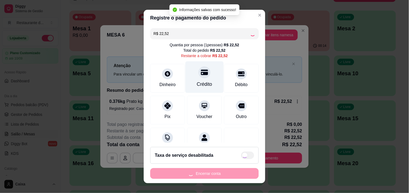
type input "R$ 0,00"
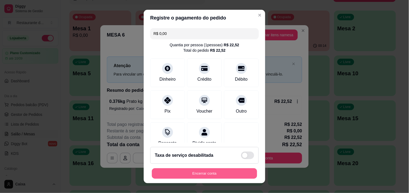
click at [199, 173] on button "Encerrar conta" at bounding box center [204, 174] width 105 height 11
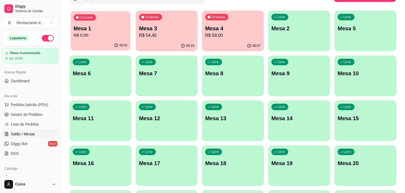
click at [100, 41] on div "00:02" at bounding box center [100, 45] width 60 height 10
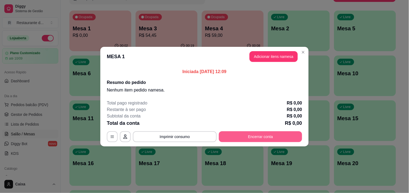
click at [260, 132] on button "Encerrar conta" at bounding box center [260, 137] width 83 height 11
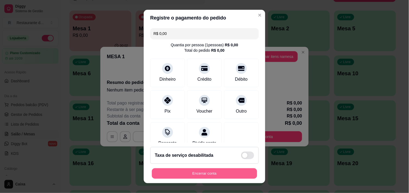
click at [212, 169] on button "Encerrar conta" at bounding box center [204, 174] width 105 height 11
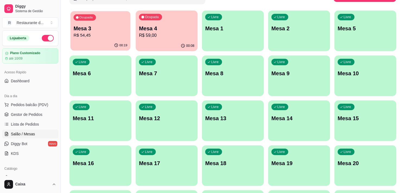
click at [109, 40] on button "Ocupada Mesa 3 R$ 54,45 00:19" at bounding box center [100, 31] width 60 height 40
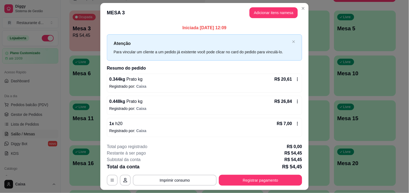
click at [109, 40] on div "Atenção Para vincular um cliente a um pedido já existente você pode clicar no c…" at bounding box center [204, 47] width 195 height 26
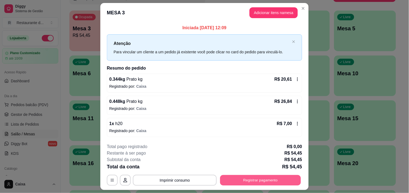
click at [241, 182] on button "Registrar pagamento" at bounding box center [260, 181] width 81 height 11
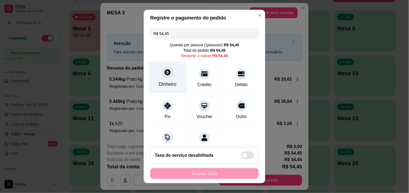
click at [173, 71] on div "Dinheiro" at bounding box center [168, 77] width 38 height 32
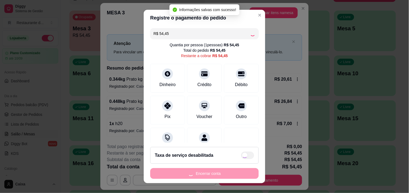
type input "R$ 0,00"
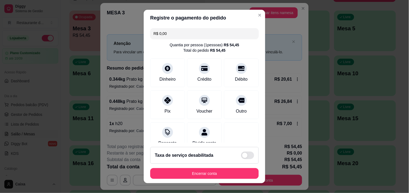
click at [228, 182] on footer "Taxa de serviço desabilitada Encerrar conta" at bounding box center [205, 163] width 122 height 41
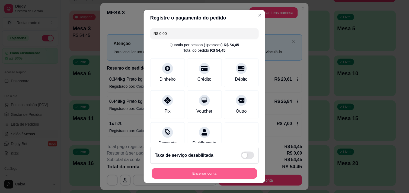
click at [229, 178] on button "Encerrar conta" at bounding box center [204, 174] width 105 height 11
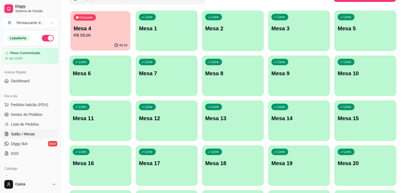
click at [122, 25] on p "Mesa 4" at bounding box center [101, 28] width 54 height 7
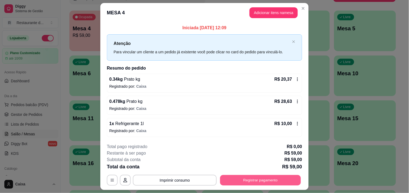
click at [265, 180] on button "Registrar pagamento" at bounding box center [260, 181] width 81 height 11
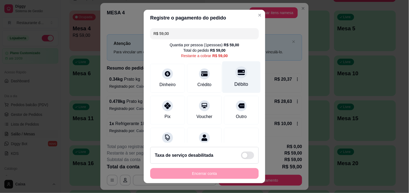
click at [235, 79] on div "Débito" at bounding box center [241, 77] width 38 height 32
type input "R$ 0,00"
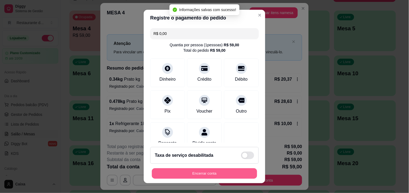
click at [200, 173] on button "Encerrar conta" at bounding box center [204, 174] width 105 height 11
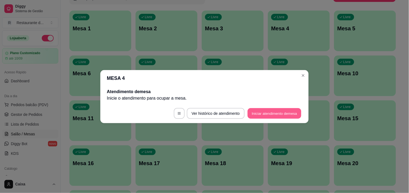
click at [262, 113] on button "Iniciar atendimento de mesa" at bounding box center [275, 113] width 54 height 11
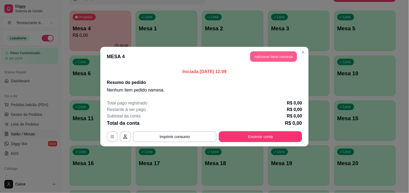
click at [281, 57] on button "Adicionar itens na mesa" at bounding box center [273, 56] width 47 height 11
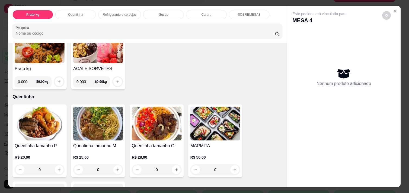
scroll to position [60, 0]
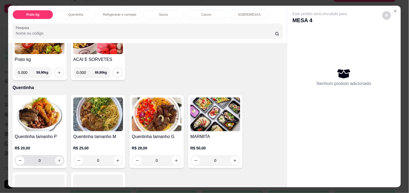
click at [60, 157] on button "increase-product-quantity" at bounding box center [59, 161] width 8 height 8
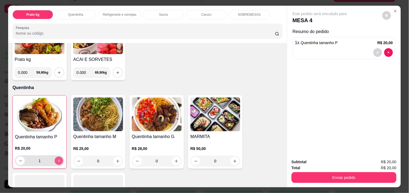
click at [60, 157] on button "increase-product-quantity" at bounding box center [59, 161] width 8 height 8
type input "2"
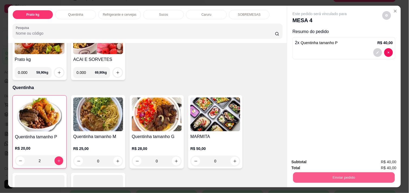
click at [325, 177] on button "Enviar pedido" at bounding box center [344, 178] width 102 height 11
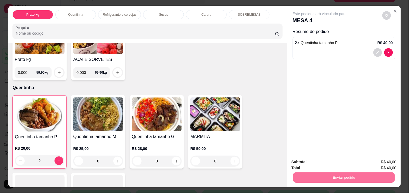
click at [321, 160] on button "Não registrar e enviar pedido" at bounding box center [326, 162] width 55 height 10
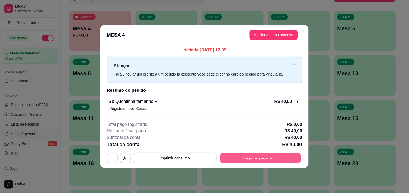
click at [265, 158] on button "Registrar pagamento" at bounding box center [260, 158] width 81 height 11
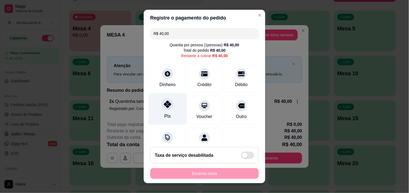
click at [169, 106] on div at bounding box center [168, 104] width 12 height 12
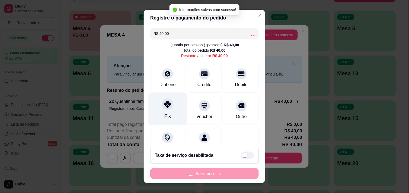
type input "R$ 0,00"
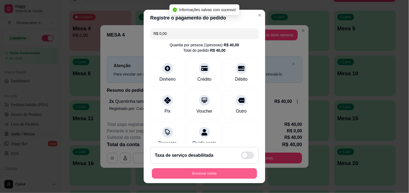
click at [208, 174] on button "Encerrar conta" at bounding box center [204, 174] width 105 height 11
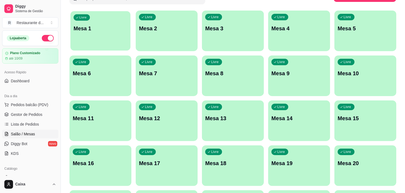
click at [97, 25] on p "Mesa 1" at bounding box center [101, 28] width 54 height 7
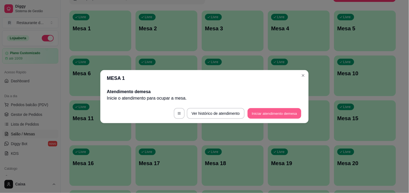
click at [260, 114] on button "Iniciar atendimento de mesa" at bounding box center [275, 113] width 54 height 11
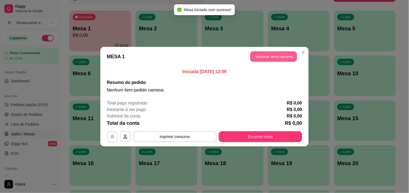
click at [269, 58] on button "Adicionar itens na mesa" at bounding box center [273, 56] width 47 height 11
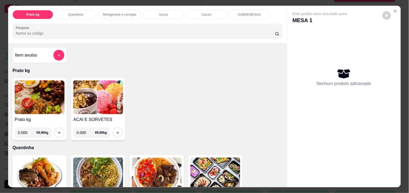
click at [28, 129] on input "0.000" at bounding box center [27, 133] width 18 height 11
type input "0.440"
click at [57, 131] on icon "increase-product-quantity" at bounding box center [59, 133] width 4 height 4
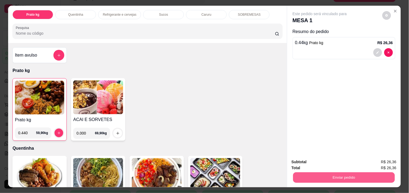
click at [359, 175] on button "Enviar pedido" at bounding box center [344, 178] width 102 height 11
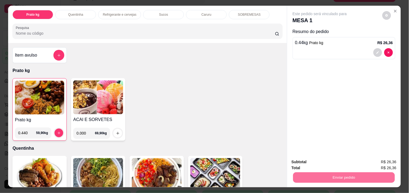
click at [338, 163] on button "Não registrar e enviar pedido" at bounding box center [326, 162] width 55 height 10
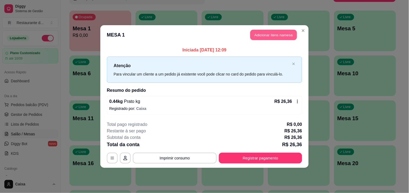
click at [266, 38] on button "Adicionar itens na mesa" at bounding box center [273, 35] width 47 height 11
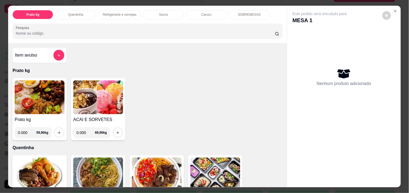
click at [26, 131] on input "0.000" at bounding box center [27, 133] width 18 height 11
type input "0.346"
click at [59, 133] on button "increase-product-quantity" at bounding box center [59, 133] width 8 height 8
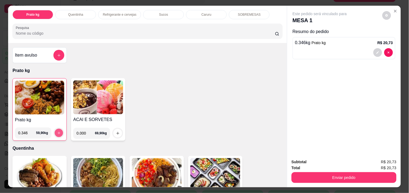
click at [59, 133] on button "increase-product-quantity" at bounding box center [59, 133] width 8 height 8
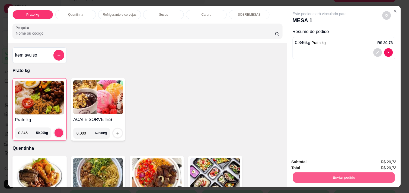
click at [353, 174] on button "Enviar pedido" at bounding box center [344, 178] width 102 height 11
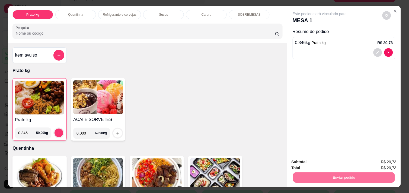
click at [338, 160] on button "Não registrar e enviar pedido" at bounding box center [326, 162] width 55 height 10
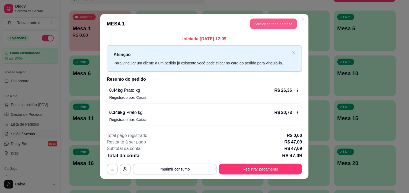
click at [285, 24] on button "Adicionar itens na mesa" at bounding box center [273, 24] width 47 height 11
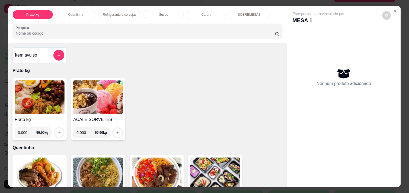
click at [26, 129] on input "0.000" at bounding box center [27, 133] width 18 height 11
type input "0.398"
click at [57, 132] on icon "increase-product-quantity" at bounding box center [59, 133] width 4 height 4
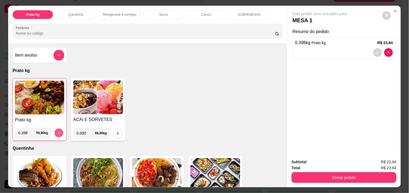
click at [57, 132] on icon "increase-product-quantity" at bounding box center [59, 133] width 4 height 4
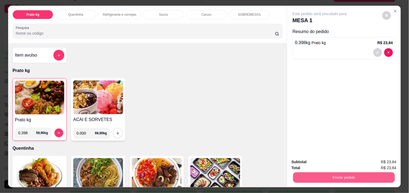
click at [359, 175] on button "Enviar pedido" at bounding box center [344, 178] width 102 height 11
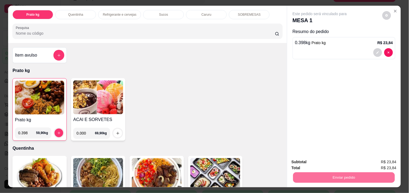
click at [329, 161] on button "Não registrar e enviar pedido" at bounding box center [326, 162] width 55 height 10
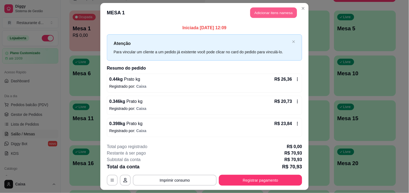
click at [270, 10] on button "Adicionar itens na mesa" at bounding box center [273, 13] width 47 height 11
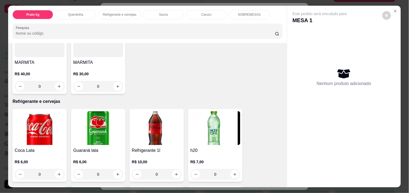
scroll to position [217, 0]
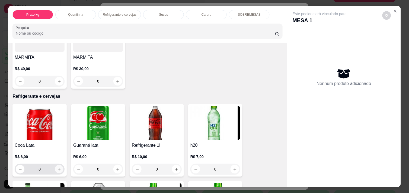
click at [58, 168] on icon "increase-product-quantity" at bounding box center [59, 170] width 4 height 4
type input "1"
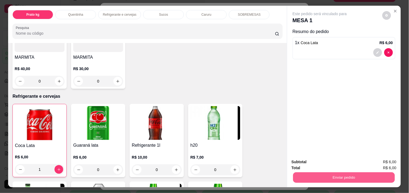
click at [340, 176] on button "Enviar pedido" at bounding box center [344, 178] width 102 height 11
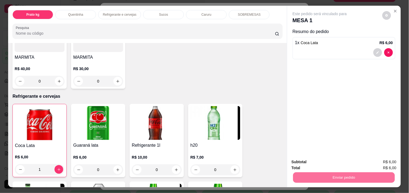
click at [330, 164] on button "Não registrar e enviar pedido" at bounding box center [326, 162] width 56 height 10
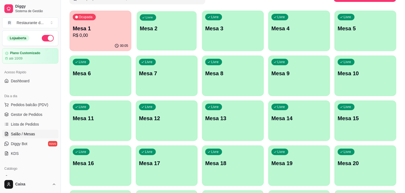
click at [185, 26] on p "Mesa 2" at bounding box center [167, 28] width 54 height 7
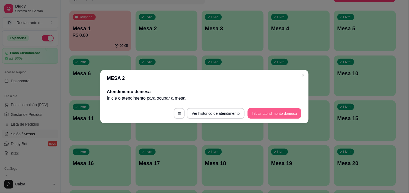
click at [265, 109] on button "Iniciar atendimento de mesa" at bounding box center [275, 113] width 54 height 11
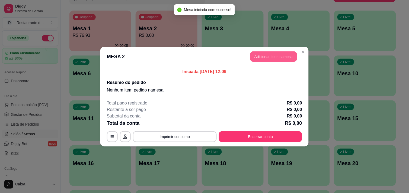
click at [263, 51] on button "Adicionar itens na mesa" at bounding box center [273, 56] width 47 height 11
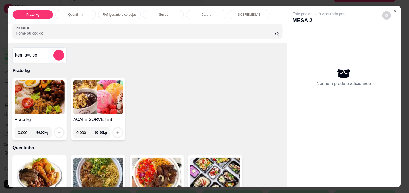
click at [26, 130] on input "0.000" at bounding box center [27, 133] width 18 height 11
type input "0.290"
click at [59, 129] on button "increase-product-quantity" at bounding box center [59, 133] width 8 height 8
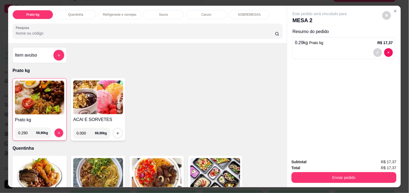
click at [339, 129] on div "Este pedido será vinculado para MESA 2 Resumo do pedido 0.29 kg Prato kg R$ 17,…" at bounding box center [344, 80] width 114 height 149
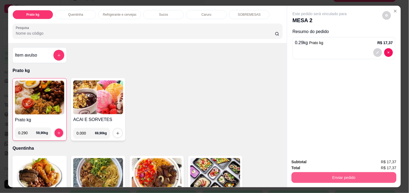
click at [343, 175] on button "Enviar pedido" at bounding box center [344, 178] width 105 height 11
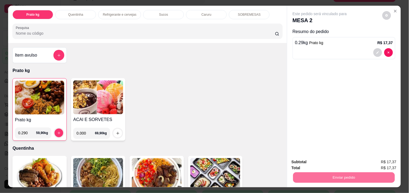
click at [333, 162] on button "Não registrar e enviar pedido" at bounding box center [326, 162] width 55 height 10
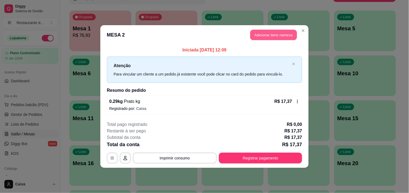
click at [275, 37] on button "Adicionar itens na mesa" at bounding box center [273, 35] width 47 height 11
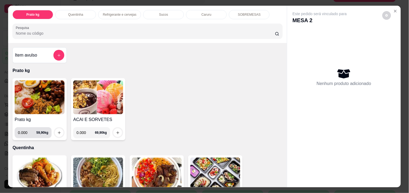
click at [26, 133] on input "0.000" at bounding box center [27, 133] width 18 height 11
type input "0.300"
click at [57, 131] on icon "increase-product-quantity" at bounding box center [59, 133] width 4 height 4
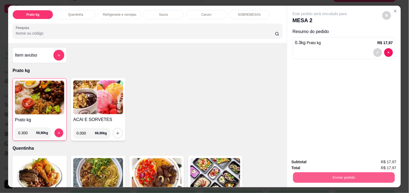
click at [325, 173] on button "Enviar pedido" at bounding box center [344, 178] width 102 height 11
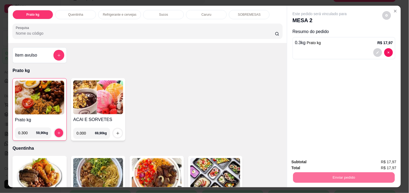
click at [321, 162] on button "Não registrar e enviar pedido" at bounding box center [326, 162] width 56 height 10
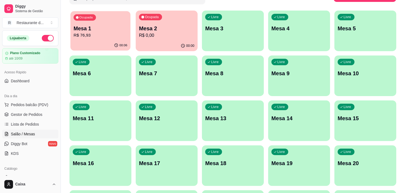
click at [122, 27] on p "Mesa 1" at bounding box center [101, 28] width 54 height 7
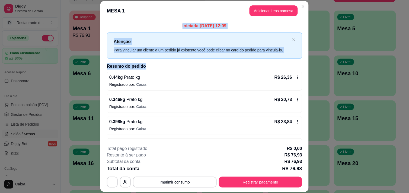
drag, startPoint x: 122, startPoint y: 27, endPoint x: 256, endPoint y: 83, distance: 145.4
click at [256, 83] on div "Iniciada [DATE] 12:09 Atenção Para vincular um cliente a um pedido já existente…" at bounding box center [204, 90] width 195 height 135
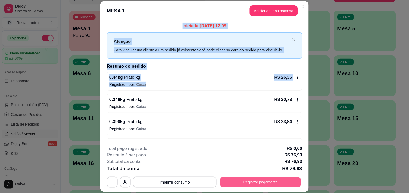
click at [257, 179] on button "Registrar pagamento" at bounding box center [260, 182] width 81 height 11
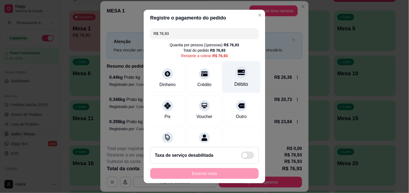
click at [235, 76] on div at bounding box center [241, 72] width 12 height 12
type input "R$ 0,00"
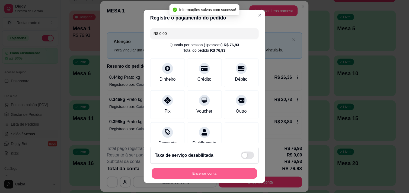
click at [199, 173] on button "Encerrar conta" at bounding box center [204, 174] width 105 height 11
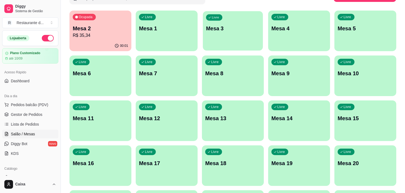
click at [247, 44] on div "Livre Mesa 3" at bounding box center [233, 27] width 60 height 33
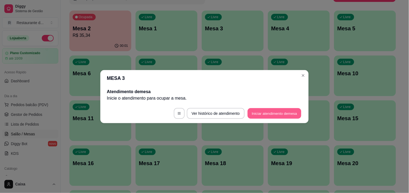
click at [270, 109] on button "Iniciar atendimento de mesa" at bounding box center [275, 113] width 54 height 11
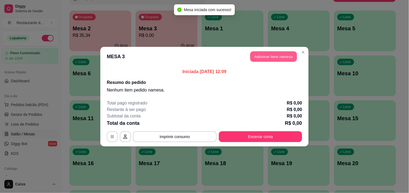
click at [264, 59] on button "Adicionar itens na mesa" at bounding box center [273, 56] width 47 height 11
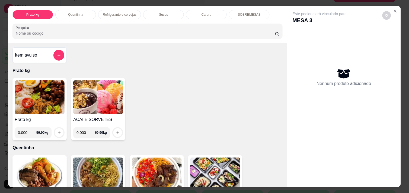
click at [28, 129] on input "0.000" at bounding box center [27, 133] width 18 height 11
type input "0.466"
click at [57, 132] on icon "increase-product-quantity" at bounding box center [59, 133] width 4 height 4
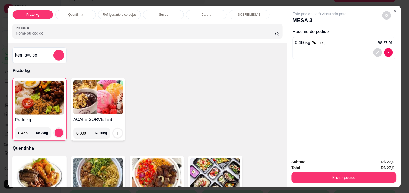
click at [325, 182] on div "Subtotal R$ 27,91 Total R$ 27,91 Enviar pedido" at bounding box center [344, 171] width 114 height 33
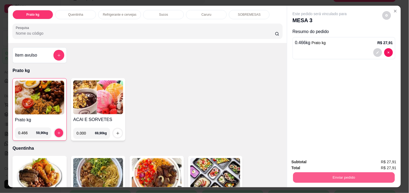
click at [321, 176] on button "Enviar pedido" at bounding box center [344, 178] width 102 height 11
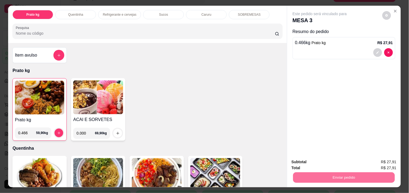
click at [318, 157] on button "Não registrar e enviar pedido" at bounding box center [326, 162] width 55 height 10
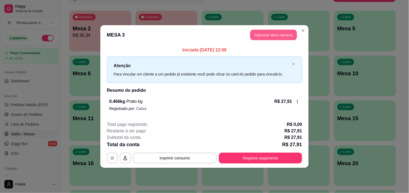
click at [276, 35] on button "Adicionar itens na mesa" at bounding box center [273, 35] width 47 height 11
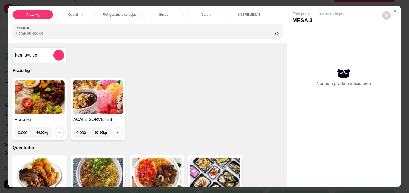
click at [26, 131] on input "0.000" at bounding box center [27, 133] width 18 height 11
type input "0.354"
click at [57, 131] on icon "increase-product-quantity" at bounding box center [59, 133] width 4 height 4
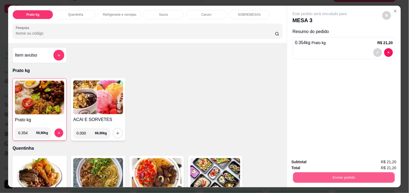
click at [324, 178] on button "Enviar pedido" at bounding box center [344, 178] width 102 height 11
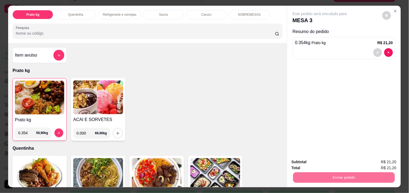
click at [319, 162] on button "Não registrar e enviar pedido" at bounding box center [326, 162] width 55 height 10
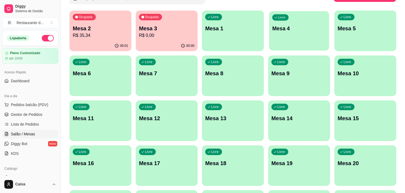
click at [318, 42] on div "Livre Mesa 4" at bounding box center [299, 27] width 60 height 33
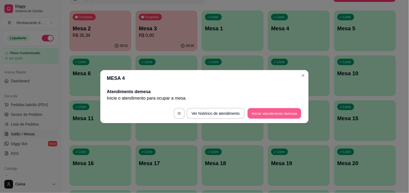
click at [276, 111] on button "Iniciar atendimento de mesa" at bounding box center [275, 113] width 54 height 11
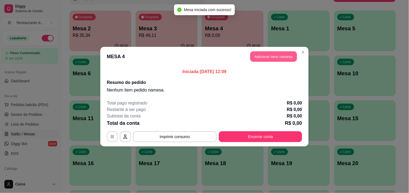
click at [270, 55] on button "Adicionar itens na mesa" at bounding box center [273, 56] width 47 height 11
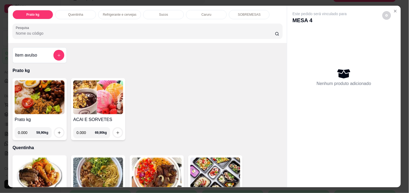
click at [25, 131] on input "0.000" at bounding box center [27, 133] width 18 height 11
type input "0.642"
click at [56, 129] on button "increase-product-quantity" at bounding box center [59, 133] width 8 height 8
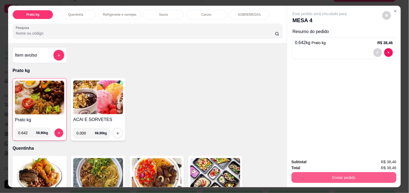
click at [332, 173] on button "Enviar pedido" at bounding box center [344, 178] width 105 height 11
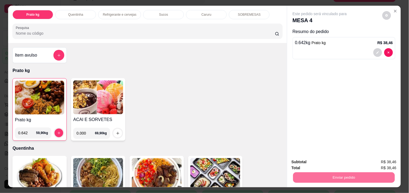
click at [323, 158] on button "Não registrar e enviar pedido" at bounding box center [326, 162] width 56 height 10
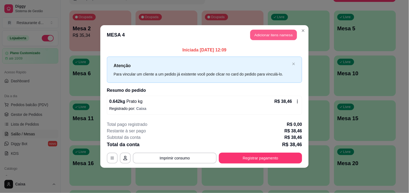
click at [260, 34] on button "Adicionar itens na mesa" at bounding box center [273, 35] width 47 height 11
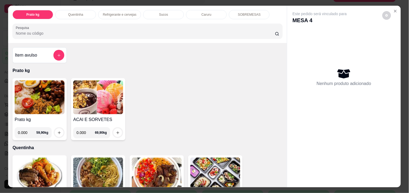
click at [26, 131] on input "0.000" at bounding box center [27, 133] width 18 height 11
type input "0.392"
click at [57, 131] on icon "increase-product-quantity" at bounding box center [59, 133] width 4 height 4
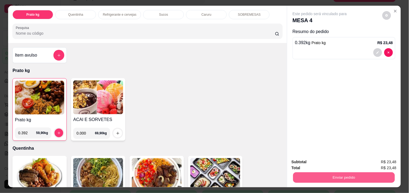
click at [350, 175] on button "Enviar pedido" at bounding box center [344, 178] width 102 height 11
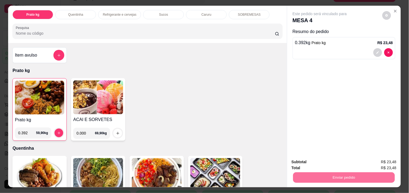
click at [334, 161] on button "Não registrar e enviar pedido" at bounding box center [326, 162] width 55 height 10
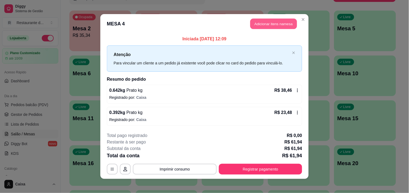
click at [277, 23] on button "Adicionar itens na mesa" at bounding box center [273, 24] width 47 height 11
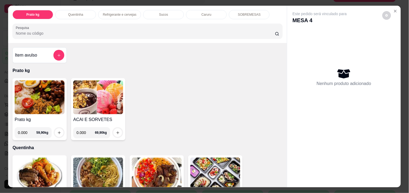
click at [26, 129] on input "0.000" at bounding box center [27, 133] width 18 height 11
type input "0.380"
click at [58, 131] on icon "increase-product-quantity" at bounding box center [59, 133] width 4 height 4
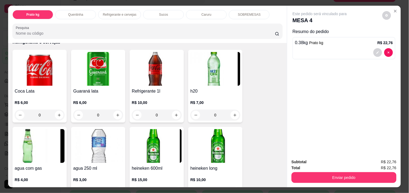
scroll to position [289, 0]
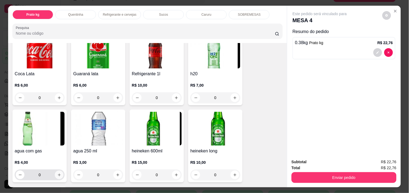
click at [57, 174] on icon "increase-product-quantity" at bounding box center [59, 175] width 4 height 4
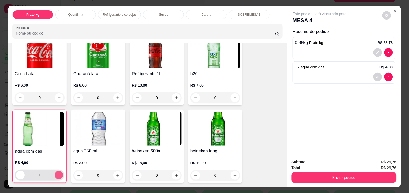
click at [57, 174] on icon "increase-product-quantity" at bounding box center [59, 176] width 4 height 4
type input "2"
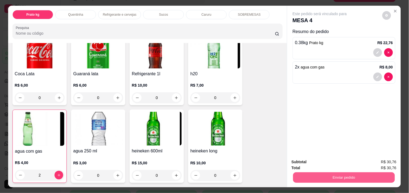
click at [322, 173] on button "Enviar pedido" at bounding box center [344, 178] width 102 height 11
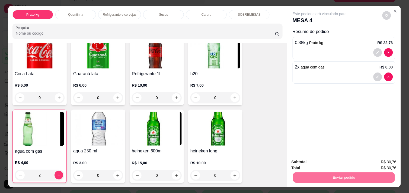
click at [318, 160] on button "Não registrar e enviar pedido" at bounding box center [326, 162] width 55 height 10
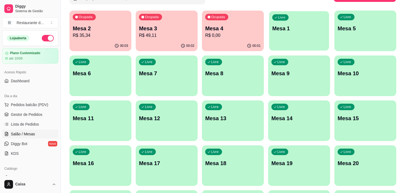
click at [314, 23] on div "Livre Mesa 1" at bounding box center [299, 27] width 60 height 33
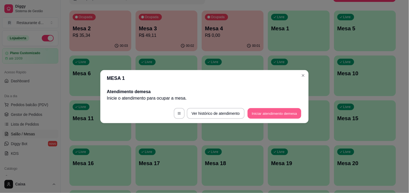
click at [269, 114] on button "Iniciar atendimento de mesa" at bounding box center [275, 113] width 54 height 11
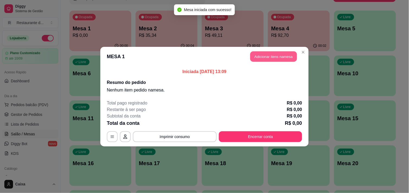
click at [268, 56] on button "Adicionar itens na mesa" at bounding box center [273, 56] width 47 height 11
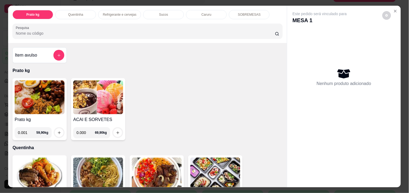
click at [29, 130] on input "0.001" at bounding box center [27, 133] width 18 height 11
type input "0.312"
click at [57, 131] on icon "increase-product-quantity" at bounding box center [59, 133] width 4 height 4
click at [386, 48] on div "Nenhum produto adicionado" at bounding box center [344, 77] width 103 height 106
click at [85, 132] on input "0.000" at bounding box center [86, 133] width 18 height 11
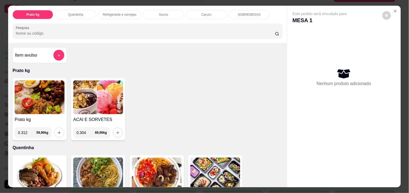
type input "0.304"
click at [116, 131] on icon "increase-product-quantity" at bounding box center [118, 133] width 4 height 4
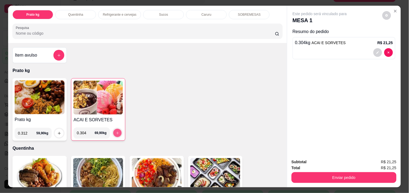
click at [116, 131] on icon "increase-product-quantity" at bounding box center [118, 133] width 4 height 4
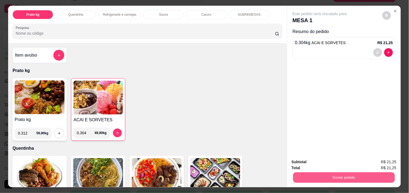
click at [321, 177] on button "Enviar pedido" at bounding box center [344, 178] width 102 height 11
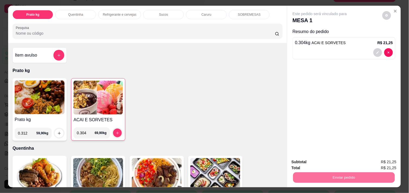
click at [316, 162] on button "Não registrar e enviar pedido" at bounding box center [326, 162] width 55 height 10
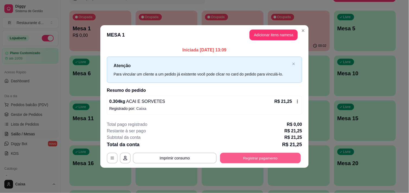
click at [259, 157] on button "Registrar pagamento" at bounding box center [260, 158] width 81 height 11
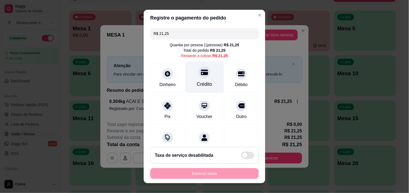
click at [201, 71] on icon at bounding box center [204, 72] width 7 height 5
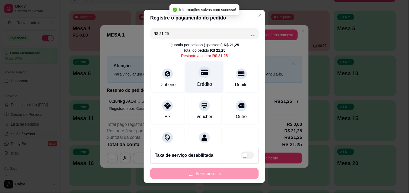
type input "R$ 0,00"
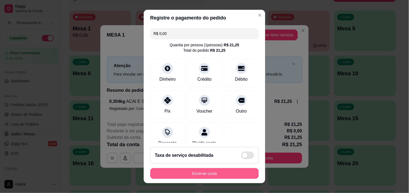
click at [190, 174] on button "Encerrar conta" at bounding box center [204, 173] width 109 height 11
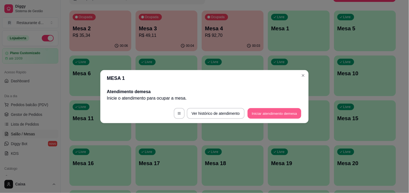
click at [272, 111] on button "Iniciar atendimento de mesa" at bounding box center [275, 113] width 54 height 11
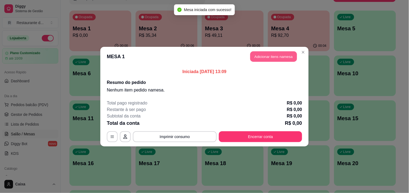
click at [278, 55] on button "Adicionar itens na mesa" at bounding box center [273, 56] width 47 height 11
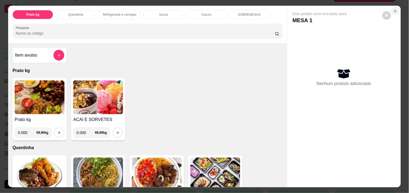
click at [394, 9] on icon "Close" at bounding box center [395, 11] width 4 height 4
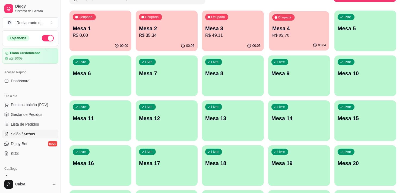
click at [327, 29] on div "Ocupada Mesa 4 R$ 92,70" at bounding box center [299, 25] width 60 height 29
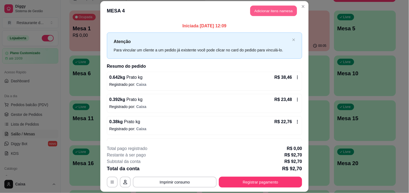
click at [274, 9] on button "Adicionar itens na mesa" at bounding box center [273, 10] width 47 height 11
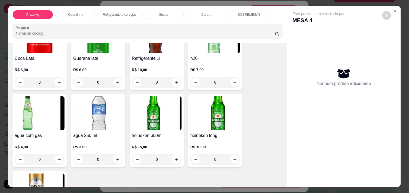
scroll to position [313, 0]
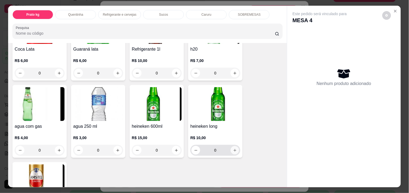
click at [233, 149] on icon "increase-product-quantity" at bounding box center [235, 151] width 4 height 4
type input "1"
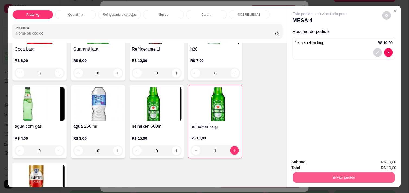
click at [319, 173] on button "Enviar pedido" at bounding box center [344, 178] width 102 height 11
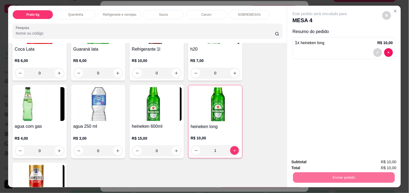
click at [318, 164] on button "Não registrar e enviar pedido" at bounding box center [326, 162] width 55 height 10
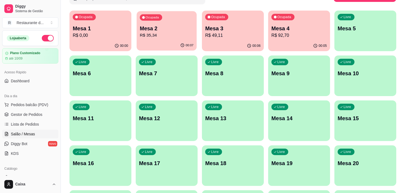
click at [156, 37] on p "R$ 35,34" at bounding box center [167, 35] width 54 height 6
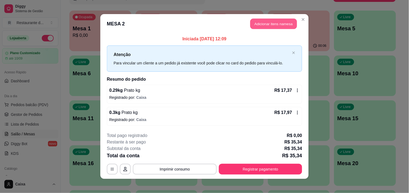
click at [271, 25] on button "Adicionar itens na mesa" at bounding box center [273, 24] width 47 height 11
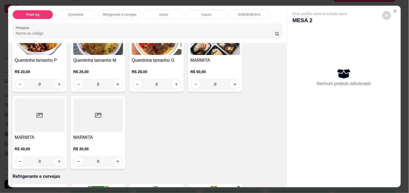
scroll to position [132, 0]
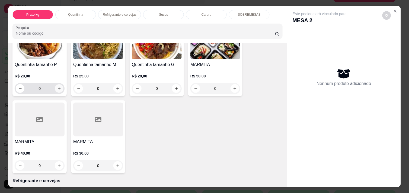
click at [57, 87] on icon "increase-product-quantity" at bounding box center [59, 89] width 4 height 4
type input "1"
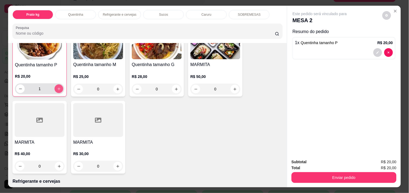
scroll to position [133, 0]
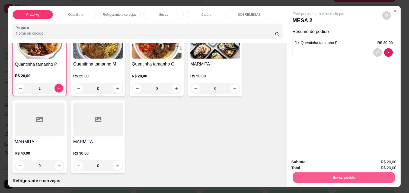
click at [335, 179] on button "Enviar pedido" at bounding box center [344, 178] width 102 height 11
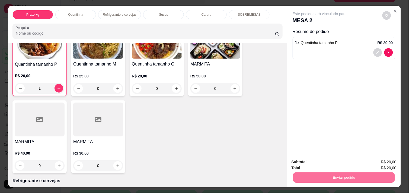
click at [326, 160] on button "Não registrar e enviar pedido" at bounding box center [326, 162] width 55 height 10
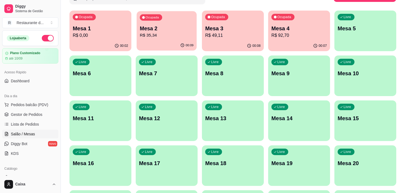
click at [164, 43] on div "00:09" at bounding box center [166, 45] width 60 height 10
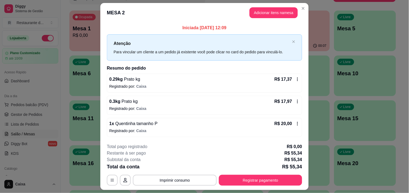
click at [296, 122] on icon at bounding box center [297, 124] width 4 height 4
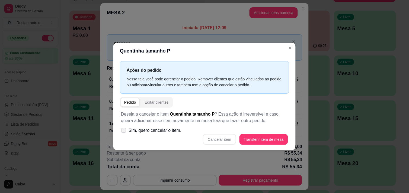
click at [122, 131] on icon at bounding box center [124, 130] width 4 height 3
click at [122, 132] on input "Sim, quero cancelar o item." at bounding box center [123, 134] width 4 height 4
checkbox input "true"
click at [218, 142] on button "Cancelar item" at bounding box center [219, 139] width 32 height 11
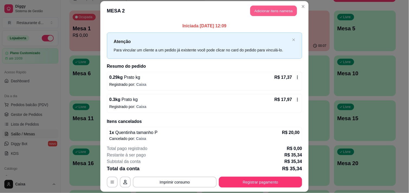
click at [279, 11] on button "Adicionar itens na mesa" at bounding box center [273, 10] width 47 height 11
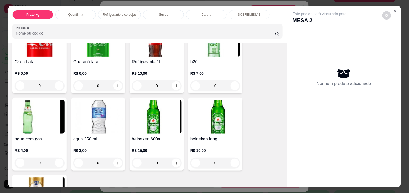
scroll to position [301, 0]
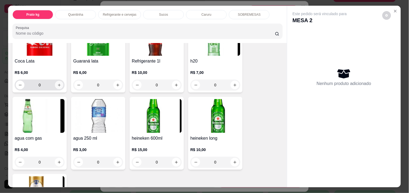
click at [56, 81] on button "increase-product-quantity" at bounding box center [59, 85] width 8 height 8
type input "1"
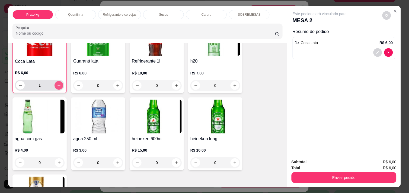
scroll to position [302, 0]
click at [117, 159] on button "increase-product-quantity" at bounding box center [118, 163] width 8 height 8
type input "1"
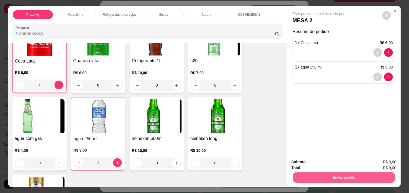
click at [349, 175] on button "Enviar pedido" at bounding box center [344, 178] width 102 height 11
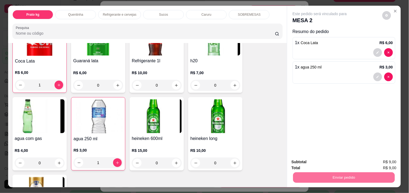
click at [333, 162] on button "Não registrar e enviar pedido" at bounding box center [326, 162] width 55 height 10
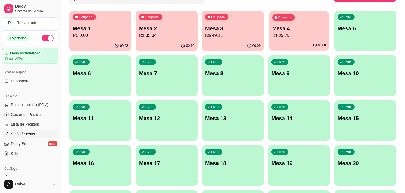
click at [310, 36] on p "R$ 92,70" at bounding box center [299, 35] width 54 height 6
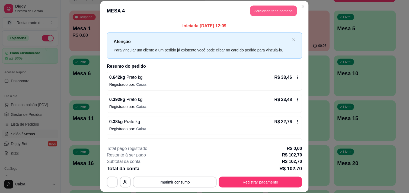
click at [277, 8] on button "Adicionar itens na mesa" at bounding box center [273, 10] width 47 height 11
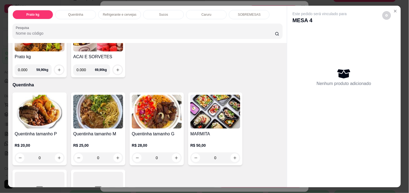
scroll to position [72, 0]
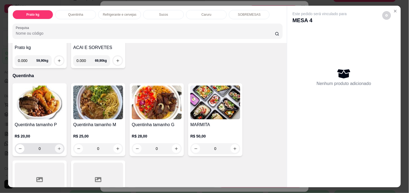
click at [57, 147] on icon "increase-product-quantity" at bounding box center [59, 149] width 4 height 4
type input "1"
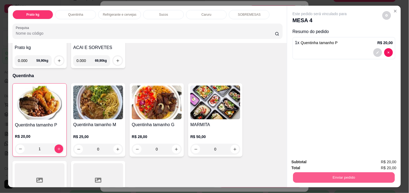
click at [318, 173] on button "Enviar pedido" at bounding box center [344, 178] width 102 height 11
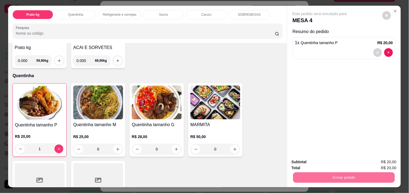
click at [313, 163] on button "Não registrar e enviar pedido" at bounding box center [326, 162] width 55 height 10
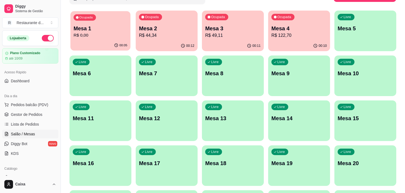
click at [124, 37] on p "R$ 0,00" at bounding box center [101, 35] width 54 height 6
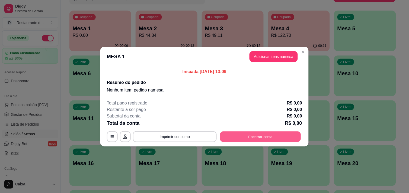
click at [254, 137] on button "Encerrar conta" at bounding box center [260, 137] width 81 height 11
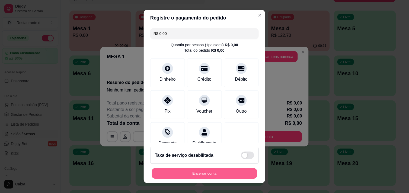
click at [223, 170] on button "Encerrar conta" at bounding box center [204, 174] width 105 height 11
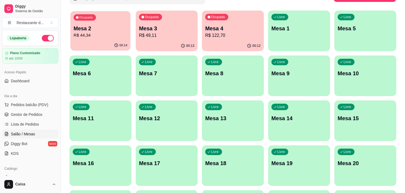
click at [107, 34] on p "R$ 44,34" at bounding box center [101, 35] width 54 height 6
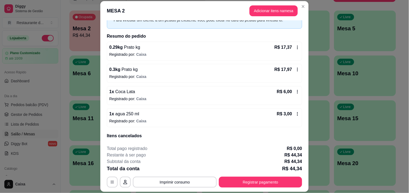
scroll to position [36, 0]
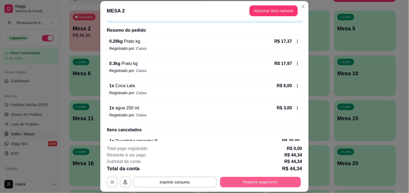
click at [267, 180] on button "Registrar pagamento" at bounding box center [260, 182] width 81 height 11
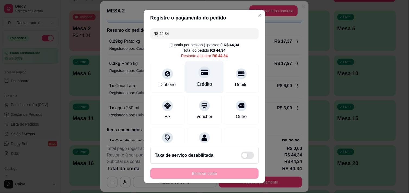
click at [200, 77] on div at bounding box center [205, 72] width 12 height 12
type input "R$ 0,00"
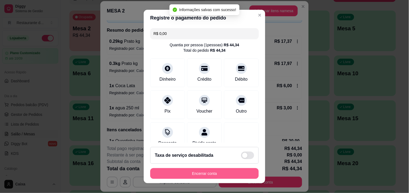
click at [204, 170] on button "Encerrar conta" at bounding box center [204, 173] width 109 height 11
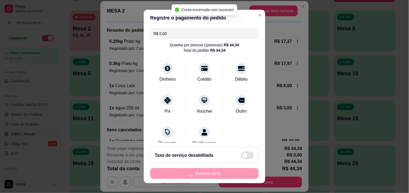
scroll to position [0, 0]
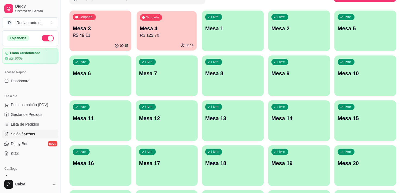
click at [146, 36] on p "R$ 122,70" at bounding box center [167, 35] width 54 height 6
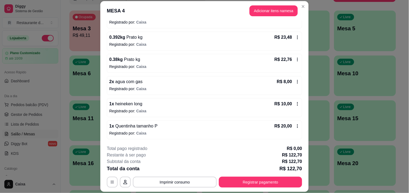
scroll to position [63, 0]
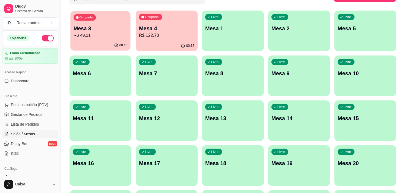
click at [89, 39] on div "Ocupada Mesa 3 R$ 49,11" at bounding box center [100, 25] width 60 height 29
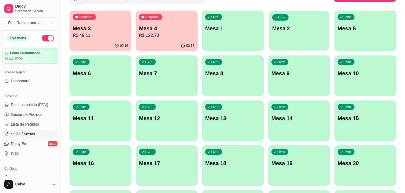
click at [318, 41] on div "Livre Mesa 2" at bounding box center [299, 27] width 60 height 33
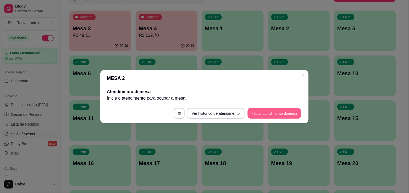
click at [274, 109] on button "Iniciar atendimento de mesa" at bounding box center [275, 113] width 54 height 11
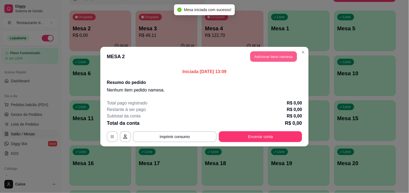
click at [264, 57] on button "Adicionar itens na mesa" at bounding box center [273, 56] width 47 height 11
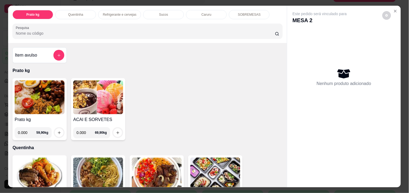
click at [28, 131] on input "0.000" at bounding box center [27, 133] width 18 height 11
type input "0.436"
click at [58, 131] on icon "increase-product-quantity" at bounding box center [59, 133] width 4 height 4
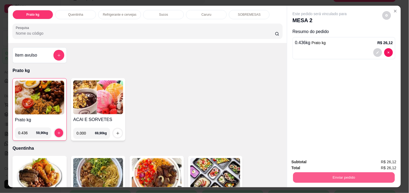
click at [315, 174] on button "Enviar pedido" at bounding box center [344, 178] width 102 height 11
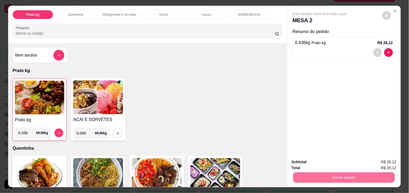
click at [311, 163] on button "Não registrar e enviar pedido" at bounding box center [326, 162] width 55 height 10
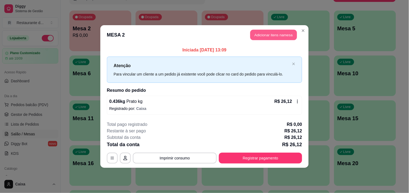
click at [277, 36] on button "Adicionar itens na mesa" at bounding box center [273, 35] width 47 height 11
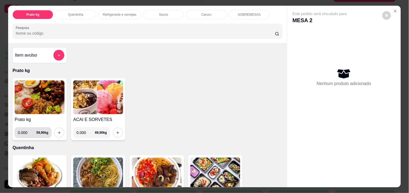
click at [27, 131] on input "0.000" at bounding box center [27, 133] width 18 height 11
type input "0.292"
click at [57, 131] on icon "increase-product-quantity" at bounding box center [59, 133] width 4 height 4
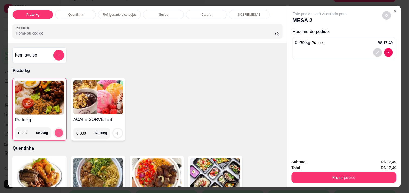
click at [57, 131] on icon "increase-product-quantity" at bounding box center [59, 133] width 4 height 4
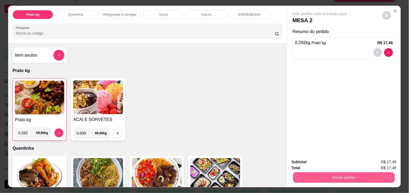
click at [355, 173] on button "Enviar pedido" at bounding box center [344, 178] width 102 height 11
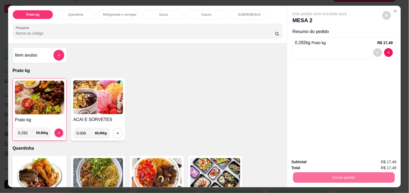
click at [334, 160] on button "Não registrar e enviar pedido" at bounding box center [326, 162] width 55 height 10
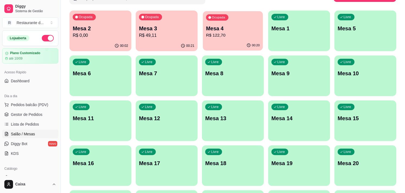
click at [228, 36] on p "R$ 122,70" at bounding box center [233, 35] width 54 height 6
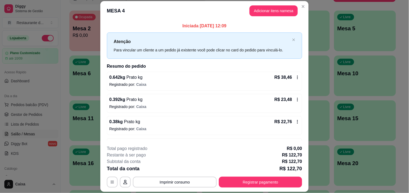
click at [259, 177] on div "**********" at bounding box center [204, 167] width 195 height 42
click at [259, 183] on button "Registrar pagamento" at bounding box center [260, 182] width 81 height 11
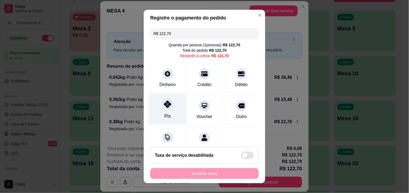
click at [162, 108] on div at bounding box center [168, 104] width 12 height 12
type input "R$ 0,00"
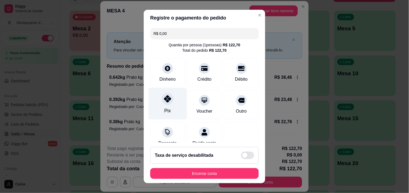
click at [167, 106] on div "Pix" at bounding box center [168, 104] width 38 height 32
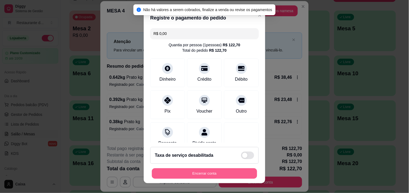
click at [224, 174] on button "Encerrar conta" at bounding box center [204, 174] width 105 height 11
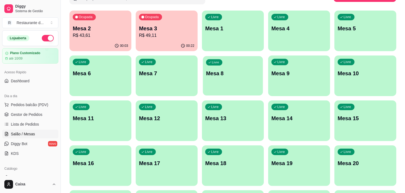
click at [275, 84] on div "Ocupada Mesa 2 R$ 43,61 00:03 Ocupada Mesa 3 R$ 49,11 00:22 Livre Mesa 1 Livre …" at bounding box center [232, 189] width 327 height 356
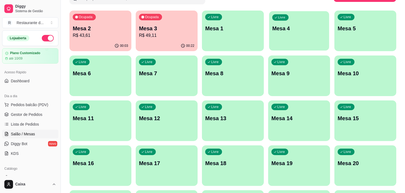
click at [308, 35] on div "Livre Mesa 4" at bounding box center [299, 27] width 60 height 33
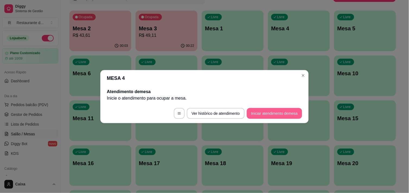
click at [279, 117] on button "Iniciar atendimento de mesa" at bounding box center [274, 113] width 55 height 11
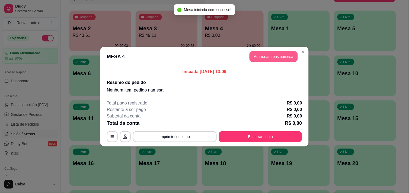
click at [258, 53] on button "Adicionar itens na mesa" at bounding box center [274, 56] width 48 height 11
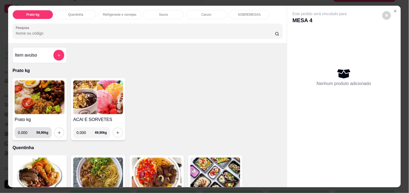
click at [26, 128] on input "0.000" at bounding box center [27, 133] width 18 height 11
type input "0.260"
click at [57, 131] on icon "increase-product-quantity" at bounding box center [59, 133] width 4 height 4
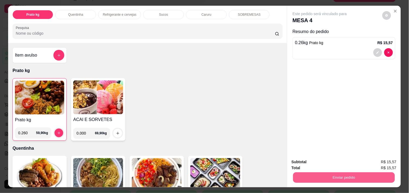
click at [310, 174] on button "Enviar pedido" at bounding box center [344, 178] width 102 height 11
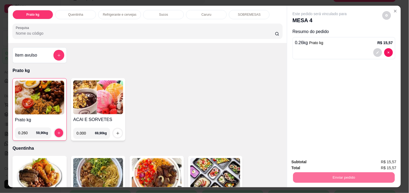
click at [310, 162] on button "Não registrar e enviar pedido" at bounding box center [326, 162] width 55 height 10
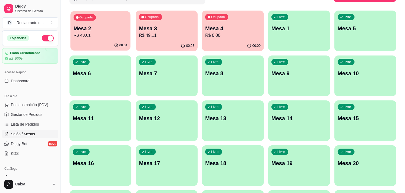
click at [102, 33] on p "R$ 43,61" at bounding box center [101, 35] width 54 height 6
click at [233, 33] on p "R$ 0,00" at bounding box center [233, 35] width 54 height 6
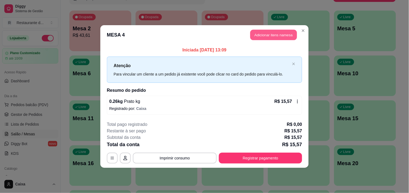
click at [261, 33] on button "Adicionar itens na mesa" at bounding box center [273, 35] width 47 height 11
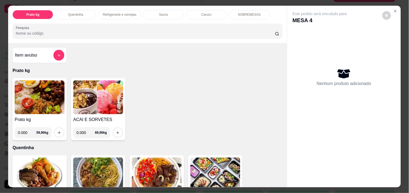
click at [26, 128] on input "0.000" at bounding box center [27, 133] width 18 height 11
type input "0.484"
click at [57, 131] on icon "increase-product-quantity" at bounding box center [59, 133] width 4 height 4
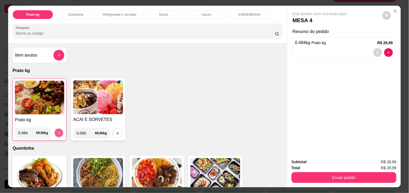
click at [57, 131] on icon "increase-product-quantity" at bounding box center [59, 133] width 4 height 4
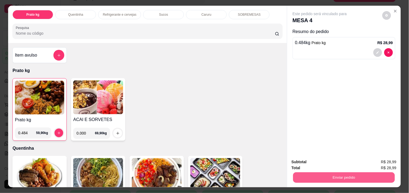
click at [320, 179] on button "Enviar pedido" at bounding box center [344, 178] width 102 height 11
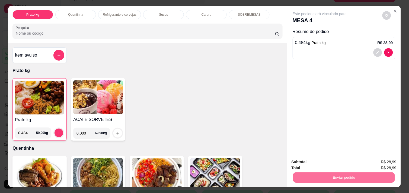
click at [319, 162] on button "Não registrar e enviar pedido" at bounding box center [326, 162] width 55 height 10
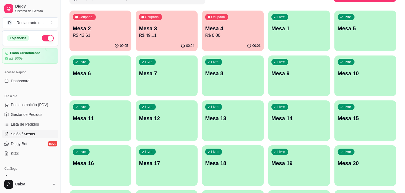
click at [103, 33] on p "R$ 43,61" at bounding box center [100, 35] width 55 height 7
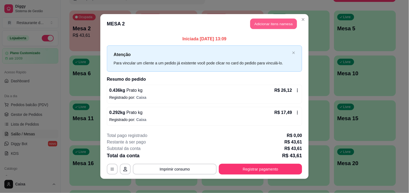
click at [276, 21] on button "Adicionar itens na mesa" at bounding box center [273, 24] width 47 height 11
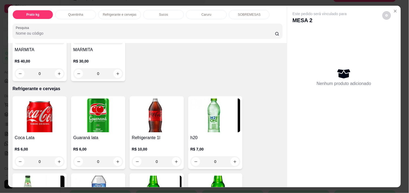
scroll to position [229, 0]
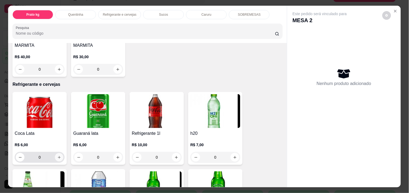
click at [57, 156] on icon "increase-product-quantity" at bounding box center [59, 158] width 4 height 4
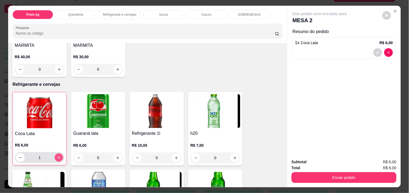
click at [57, 156] on icon "increase-product-quantity" at bounding box center [59, 158] width 4 height 4
type input "2"
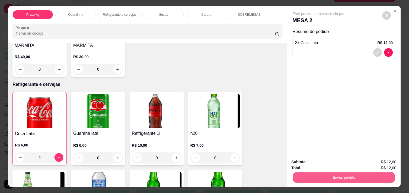
click at [339, 177] on button "Enviar pedido" at bounding box center [344, 178] width 102 height 11
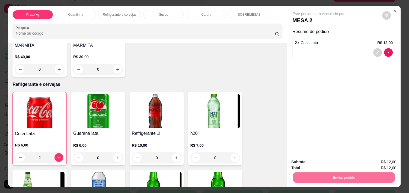
click at [325, 161] on button "Não registrar e enviar pedido" at bounding box center [326, 162] width 55 height 10
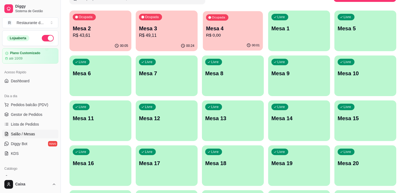
click at [226, 23] on div "Ocupada Mesa 4 R$ 0,00" at bounding box center [233, 25] width 60 height 29
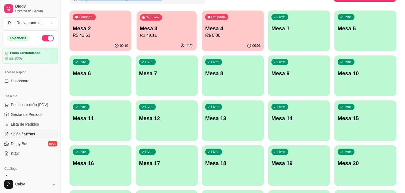
click at [168, 34] on p "R$ 49,11" at bounding box center [167, 35] width 54 height 6
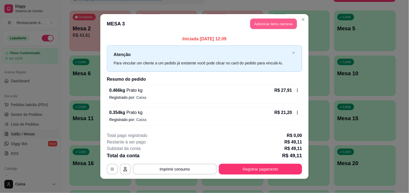
click at [267, 24] on button "Adicionar itens na mesa" at bounding box center [273, 24] width 47 height 11
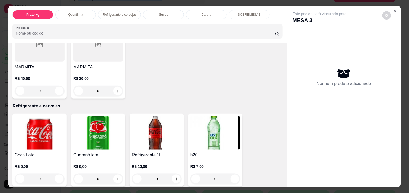
scroll to position [217, 0]
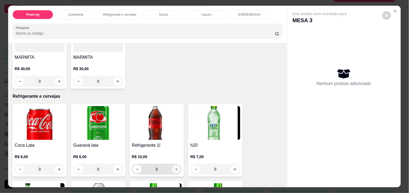
click at [174, 168] on icon "increase-product-quantity" at bounding box center [176, 170] width 4 height 4
type input "1"
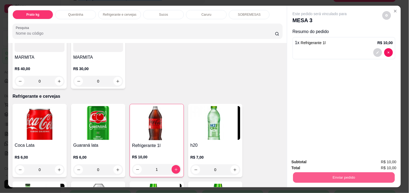
click at [326, 174] on button "Enviar pedido" at bounding box center [344, 178] width 102 height 11
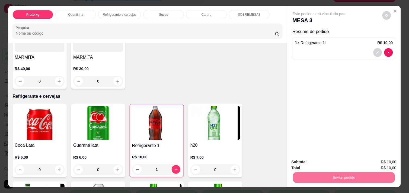
click at [319, 164] on button "Não registrar e enviar pedido" at bounding box center [326, 162] width 56 height 10
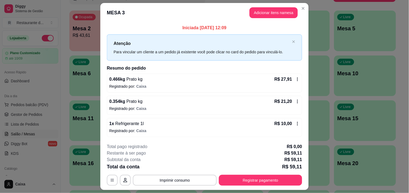
click at [238, 175] on div "**********" at bounding box center [204, 165] width 195 height 42
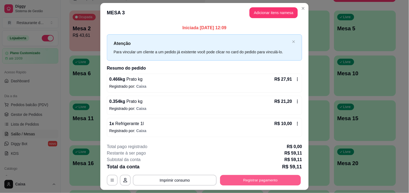
click at [240, 181] on button "Registrar pagamento" at bounding box center [260, 181] width 81 height 11
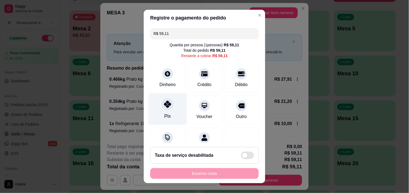
click at [165, 106] on icon at bounding box center [167, 104] width 7 height 7
type input "R$ 0,00"
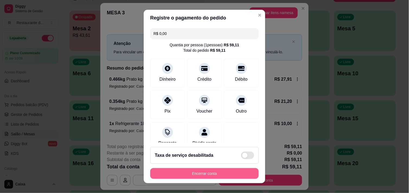
click at [202, 174] on button "Encerrar conta" at bounding box center [204, 173] width 109 height 11
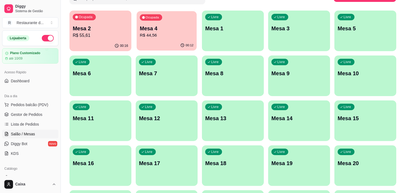
click at [159, 26] on p "Mesa 4" at bounding box center [167, 28] width 54 height 7
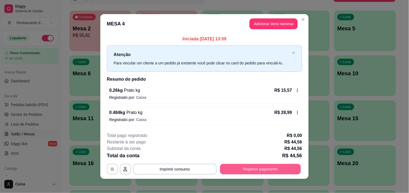
click at [258, 169] on button "Registrar pagamento" at bounding box center [260, 169] width 81 height 11
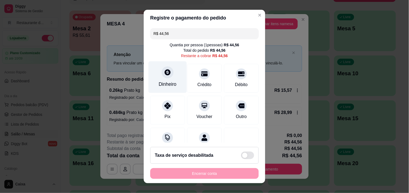
click at [163, 80] on div "Dinheiro" at bounding box center [168, 77] width 38 height 32
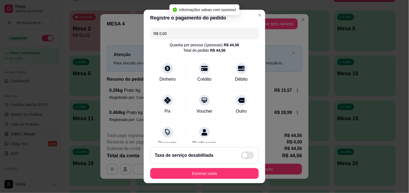
type input "R$ 0,00"
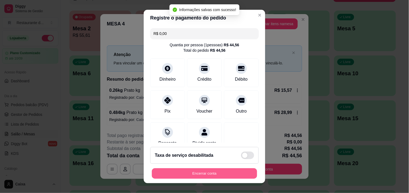
click at [194, 174] on button "Encerrar conta" at bounding box center [204, 174] width 105 height 11
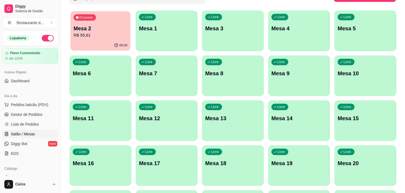
click at [112, 27] on p "Mesa 2" at bounding box center [101, 28] width 54 height 7
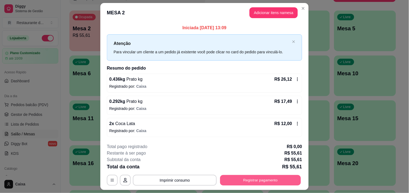
click at [247, 182] on button "Registrar pagamento" at bounding box center [260, 181] width 81 height 11
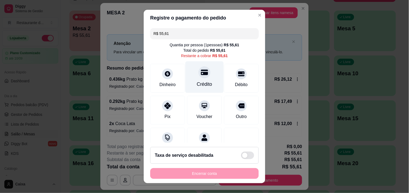
click at [199, 77] on div at bounding box center [205, 72] width 12 height 12
type input "R$ 0,00"
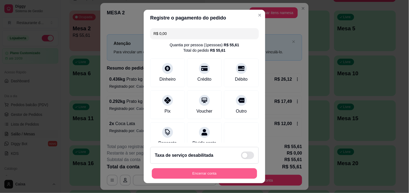
click at [186, 170] on button "Encerrar conta" at bounding box center [204, 174] width 105 height 11
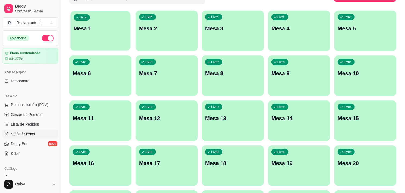
click at [100, 27] on p "Mesa 1" at bounding box center [101, 28] width 54 height 7
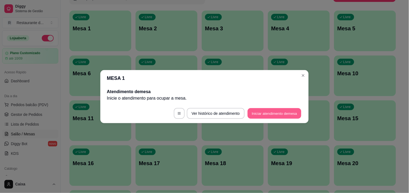
click at [270, 117] on button "Iniciar atendimento de mesa" at bounding box center [275, 113] width 54 height 11
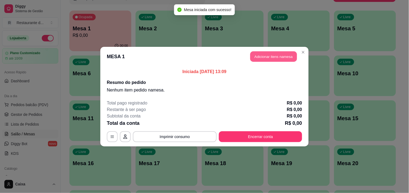
click at [263, 55] on button "Adicionar itens na mesa" at bounding box center [273, 56] width 47 height 11
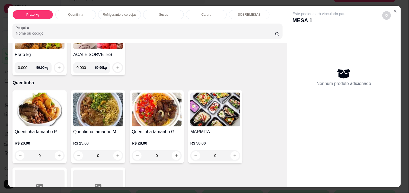
scroll to position [72, 0]
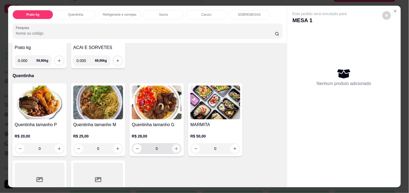
click at [172, 145] on button "increase-product-quantity" at bounding box center [176, 149] width 8 height 8
type input "1"
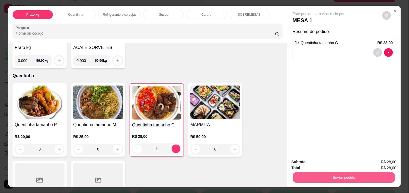
click at [333, 178] on button "Enviar pedido" at bounding box center [344, 178] width 102 height 11
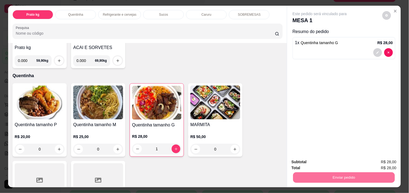
click at [321, 158] on button "Não registrar e enviar pedido" at bounding box center [326, 162] width 55 height 10
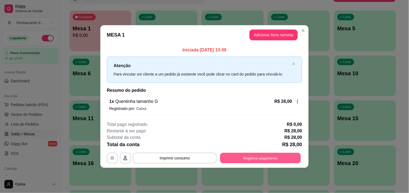
click at [280, 159] on button "Registrar pagamento" at bounding box center [260, 158] width 81 height 11
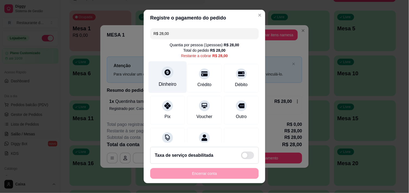
click at [167, 81] on div "Dinheiro" at bounding box center [168, 84] width 18 height 7
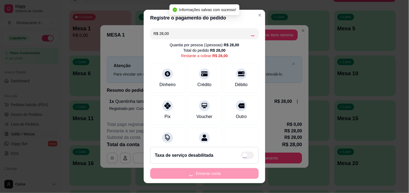
type input "R$ 0,00"
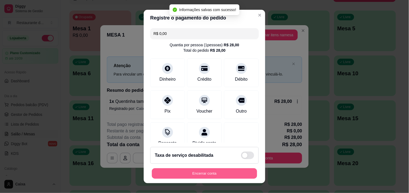
click at [202, 175] on button "Encerrar conta" at bounding box center [204, 174] width 105 height 11
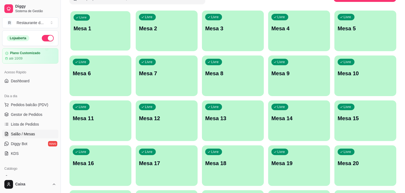
click at [117, 40] on div "Livre Mesa 1" at bounding box center [100, 27] width 60 height 33
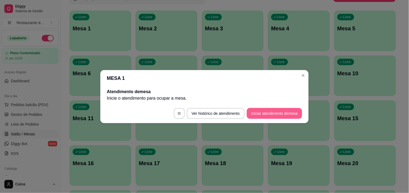
click at [289, 115] on button "Iniciar atendimento de mesa" at bounding box center [274, 113] width 55 height 11
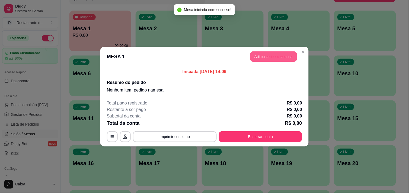
click at [281, 51] on button "Adicionar itens na mesa" at bounding box center [273, 56] width 47 height 11
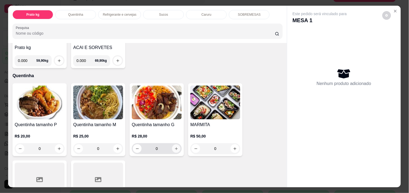
click at [174, 148] on icon "increase-product-quantity" at bounding box center [176, 149] width 4 height 4
type input "1"
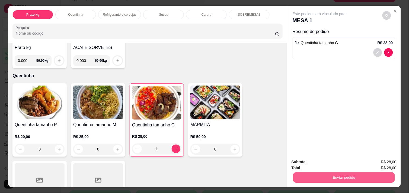
click at [316, 177] on button "Enviar pedido" at bounding box center [344, 178] width 102 height 11
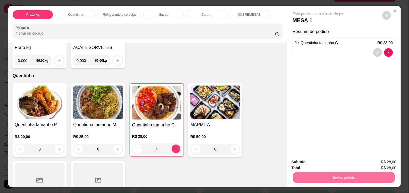
click at [326, 159] on button "Não registrar e enviar pedido" at bounding box center [326, 162] width 55 height 10
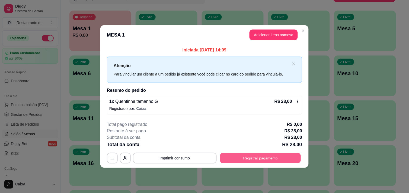
click at [284, 161] on button "Registrar pagamento" at bounding box center [260, 158] width 81 height 11
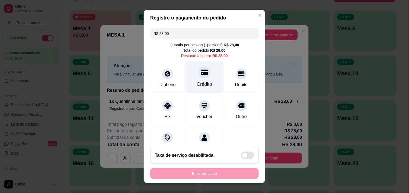
click at [199, 83] on div "Crédito" at bounding box center [204, 84] width 15 height 7
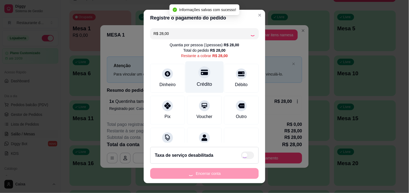
type input "R$ 0,00"
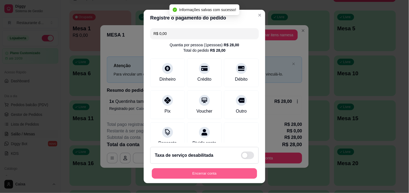
click at [193, 174] on button "Encerrar conta" at bounding box center [204, 174] width 105 height 11
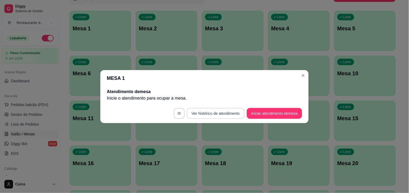
click at [194, 115] on button "Ver histórico de atendimento" at bounding box center [216, 113] width 58 height 11
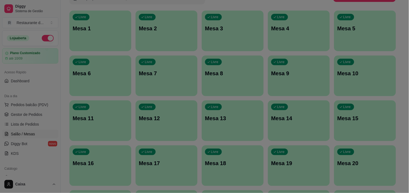
drag, startPoint x: 188, startPoint y: 115, endPoint x: 194, endPoint y: 115, distance: 5.7
click at [194, 115] on div at bounding box center [167, 111] width 70 height 23
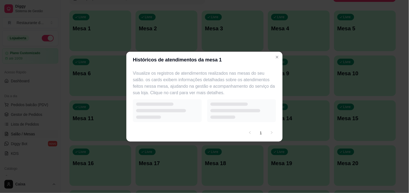
select select "7"
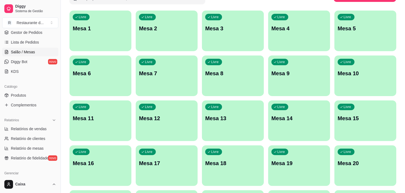
scroll to position [84, 0]
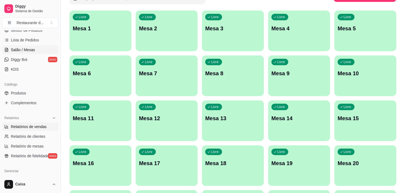
click at [31, 125] on span "Relatórios de vendas" at bounding box center [29, 126] width 36 height 5
select select "ALL"
select select "0"
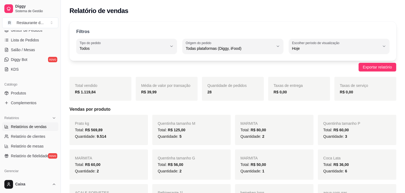
scroll to position [96, 0]
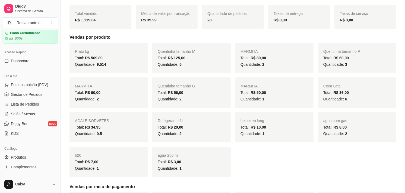
scroll to position [0, 0]
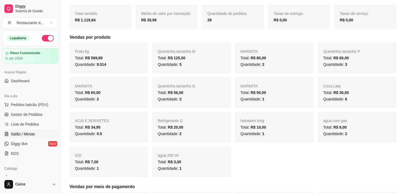
click at [23, 133] on span "Salão / Mesas" at bounding box center [23, 134] width 24 height 5
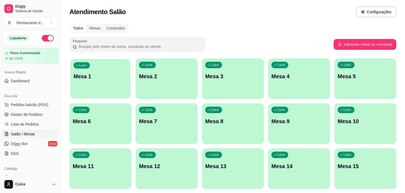
click at [95, 82] on div "Livre Mesa 1" at bounding box center [100, 75] width 60 height 33
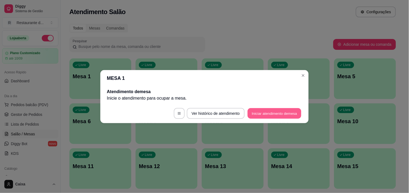
click at [262, 112] on button "Iniciar atendimento de mesa" at bounding box center [275, 113] width 54 height 11
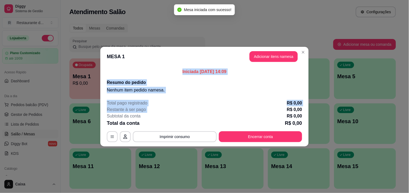
drag, startPoint x: 262, startPoint y: 112, endPoint x: 325, endPoint y: 52, distance: 86.9
click at [325, 52] on div "MESA 1 Adicionar itens na mesa Iniciada [DATE] 14:09 Resumo do pedido Nenhum it…" at bounding box center [204, 96] width 409 height 193
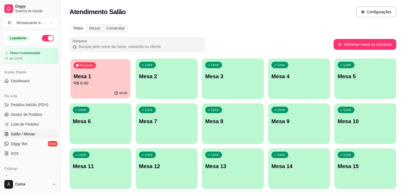
click at [121, 75] on p "Mesa 1" at bounding box center [101, 76] width 54 height 7
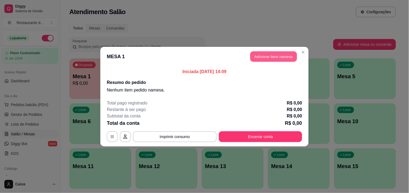
click at [267, 56] on button "Adicionar itens na mesa" at bounding box center [273, 56] width 47 height 11
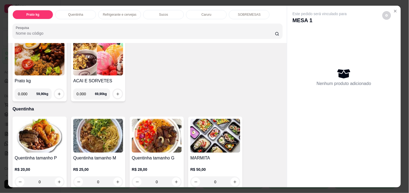
scroll to position [48, 0]
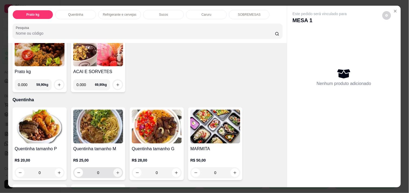
click at [116, 171] on icon "increase-product-quantity" at bounding box center [118, 173] width 4 height 4
type input "1"
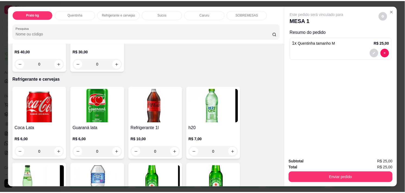
scroll to position [241, 0]
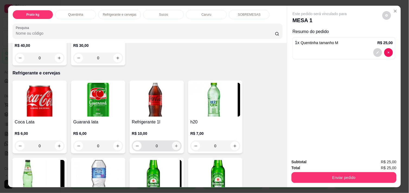
click at [174, 144] on icon "increase-product-quantity" at bounding box center [176, 146] width 4 height 4
type input "1"
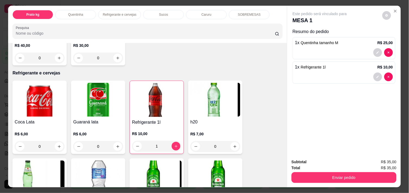
click at [302, 171] on div "Enviar pedido" at bounding box center [344, 177] width 105 height 12
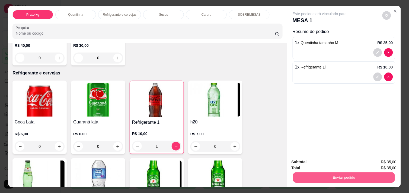
click at [304, 174] on button "Enviar pedido" at bounding box center [344, 178] width 102 height 11
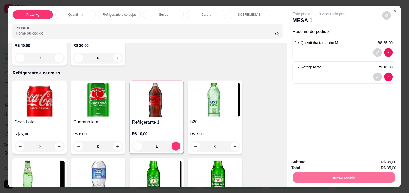
click at [324, 163] on button "Não registrar e enviar pedido" at bounding box center [326, 162] width 55 height 10
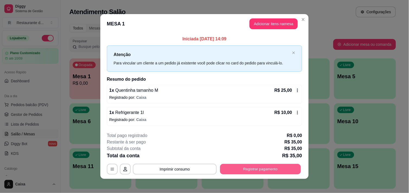
click at [269, 168] on button "Registrar pagamento" at bounding box center [260, 169] width 81 height 11
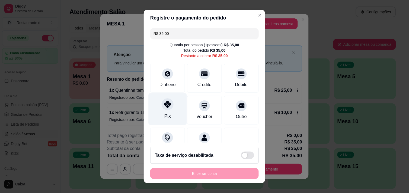
click at [178, 114] on div "Pix" at bounding box center [168, 109] width 38 height 32
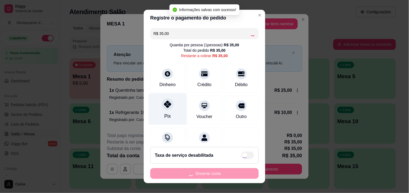
type input "R$ 0,00"
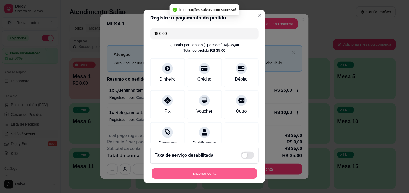
click at [180, 176] on button "Encerrar conta" at bounding box center [204, 174] width 105 height 11
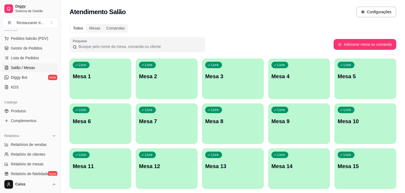
scroll to position [72, 0]
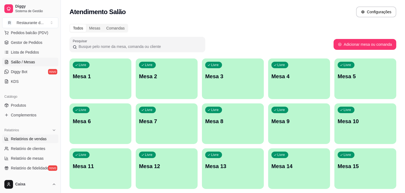
click at [41, 139] on span "Relatórios de vendas" at bounding box center [29, 138] width 36 height 5
select select "ALL"
select select "0"
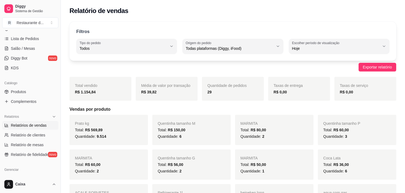
scroll to position [96, 0]
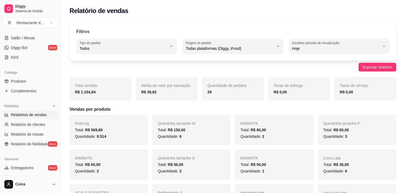
click at [103, 176] on div "MARMITA Total: R$ 60,00 Quantidade: 2" at bounding box center [108, 165] width 78 height 30
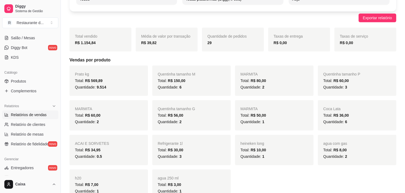
scroll to position [60, 0]
